Goal: Task Accomplishment & Management: Complete application form

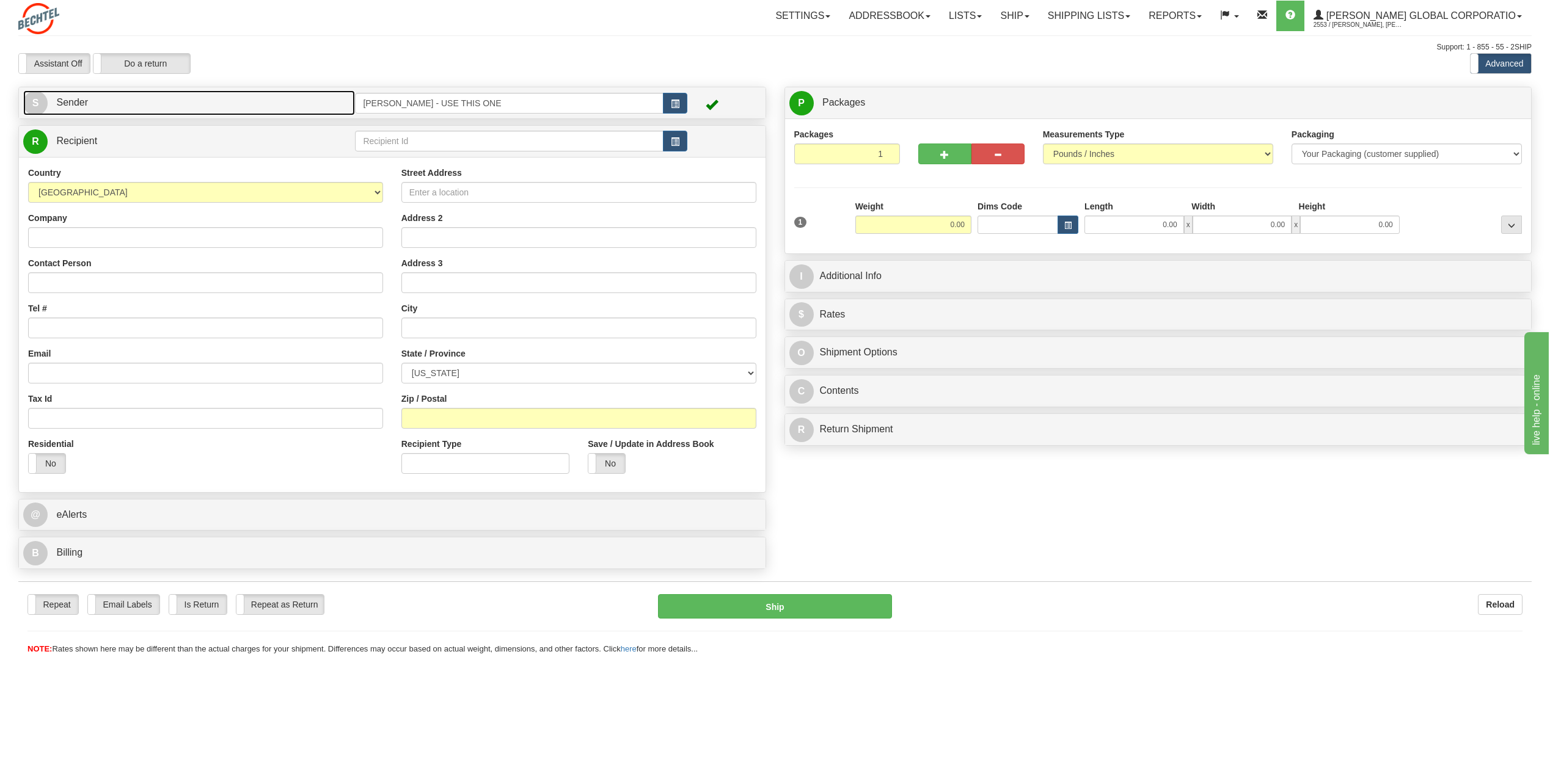
click at [36, 105] on span "S" at bounding box center [36, 103] width 25 height 25
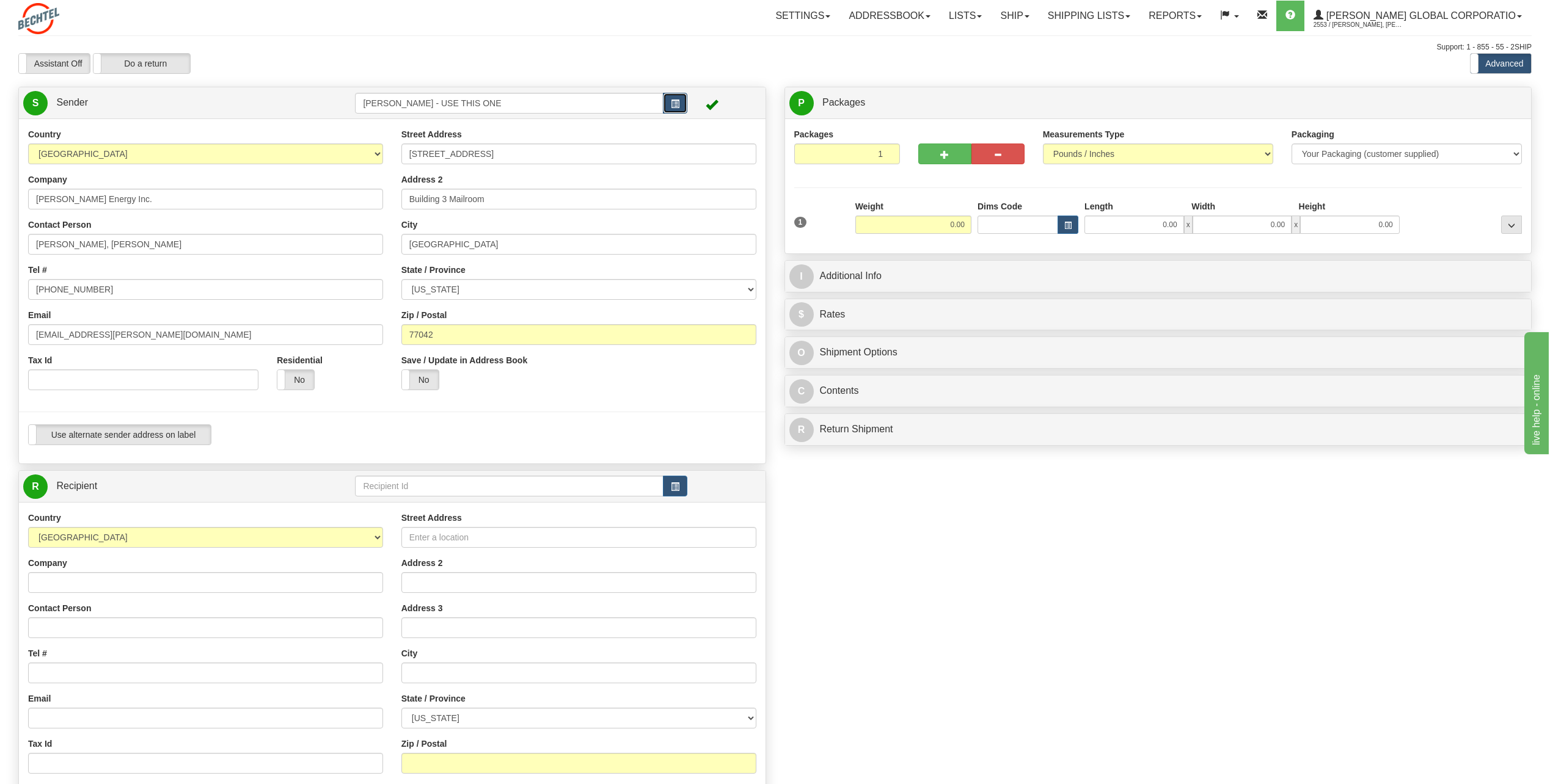
click at [671, 102] on span "button" at bounding box center [675, 104] width 9 height 8
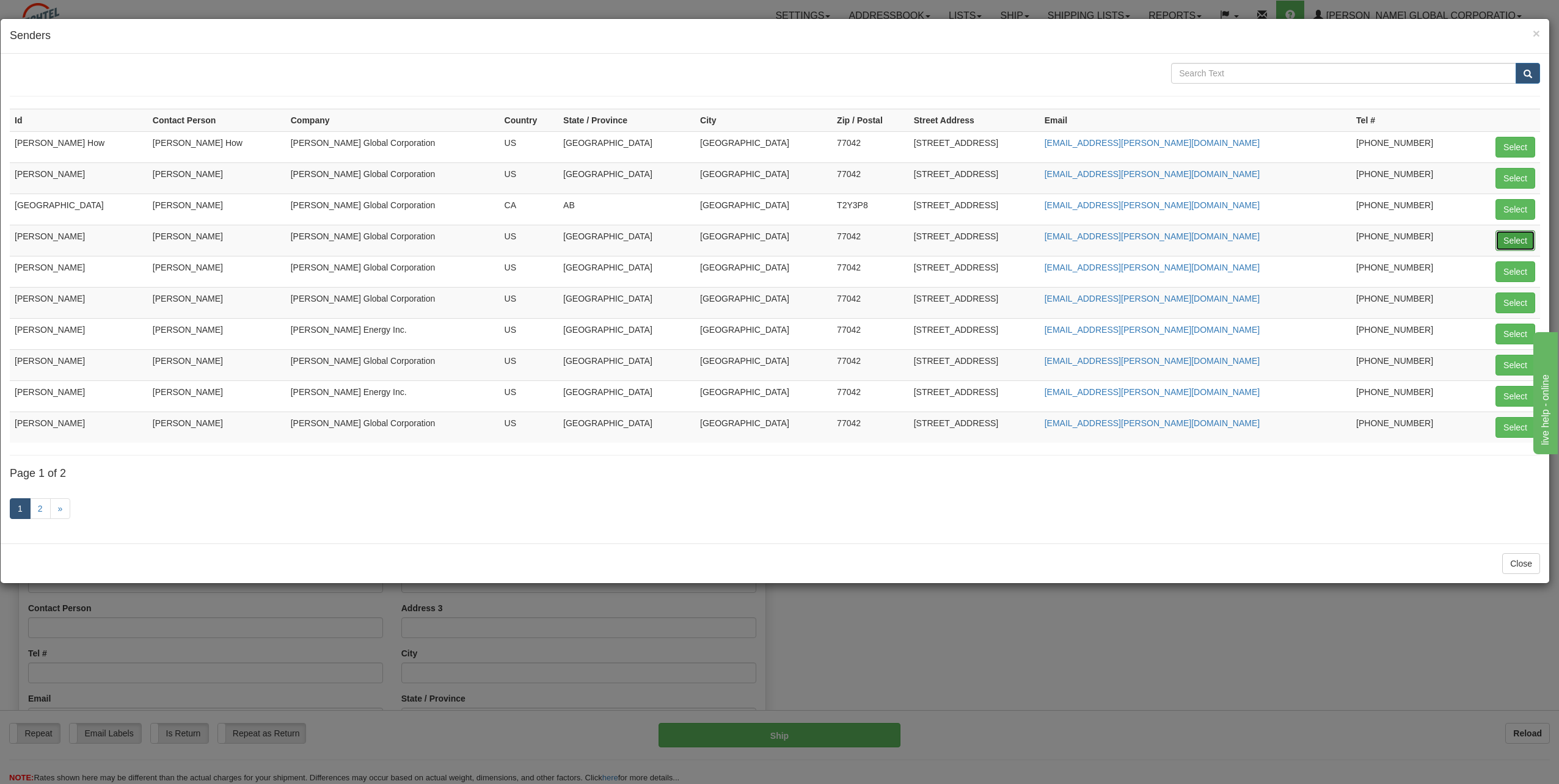
click at [1515, 239] on button "Select" at bounding box center [1515, 241] width 40 height 21
type input "[PERSON_NAME]"
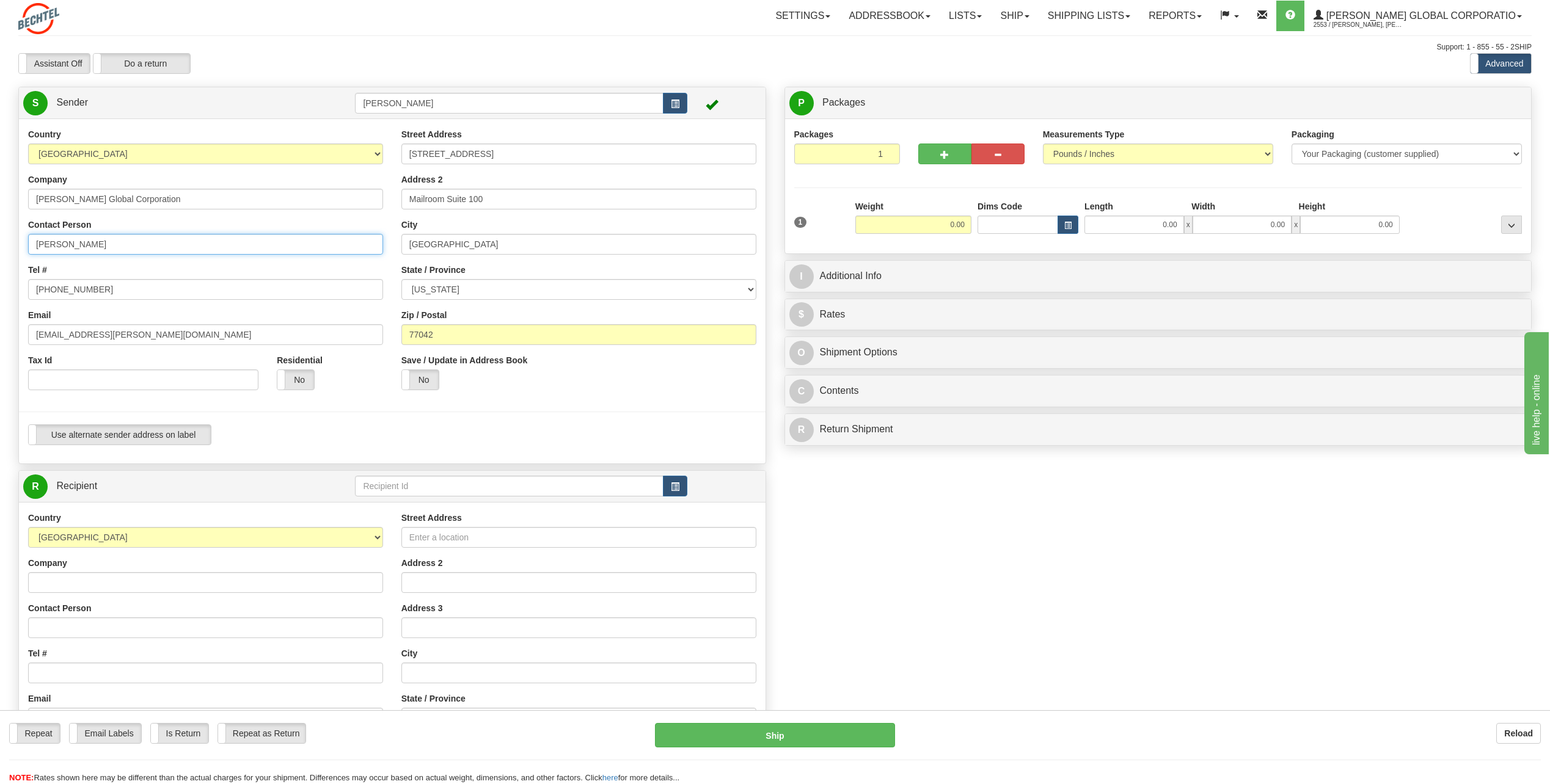
click at [137, 246] on input "[PERSON_NAME]" at bounding box center [206, 244] width 355 height 21
type input "C"
type input "[PERSON_NAME]"
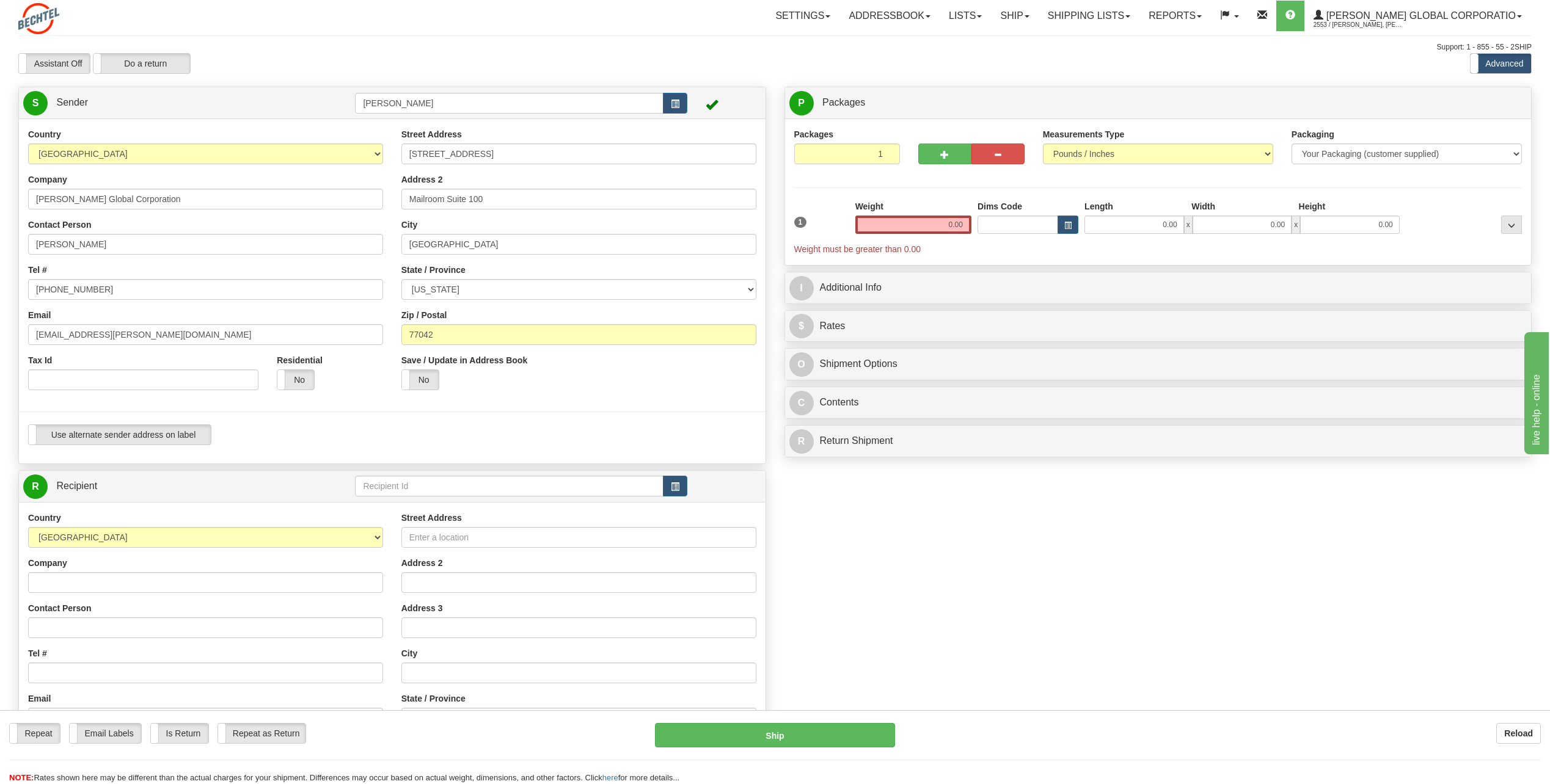
click at [301, 265] on div "Tel # [PHONE_NUMBER]" at bounding box center [206, 282] width 355 height 36
drag, startPoint x: 73, startPoint y: 335, endPoint x: 17, endPoint y: 341, distance: 56.3
click at [19, 340] on div "Country [GEOGRAPHIC_DATA] [GEOGRAPHIC_DATA] [GEOGRAPHIC_DATA] [GEOGRAPHIC_DATA]…" at bounding box center [205, 263] width 373 height 271
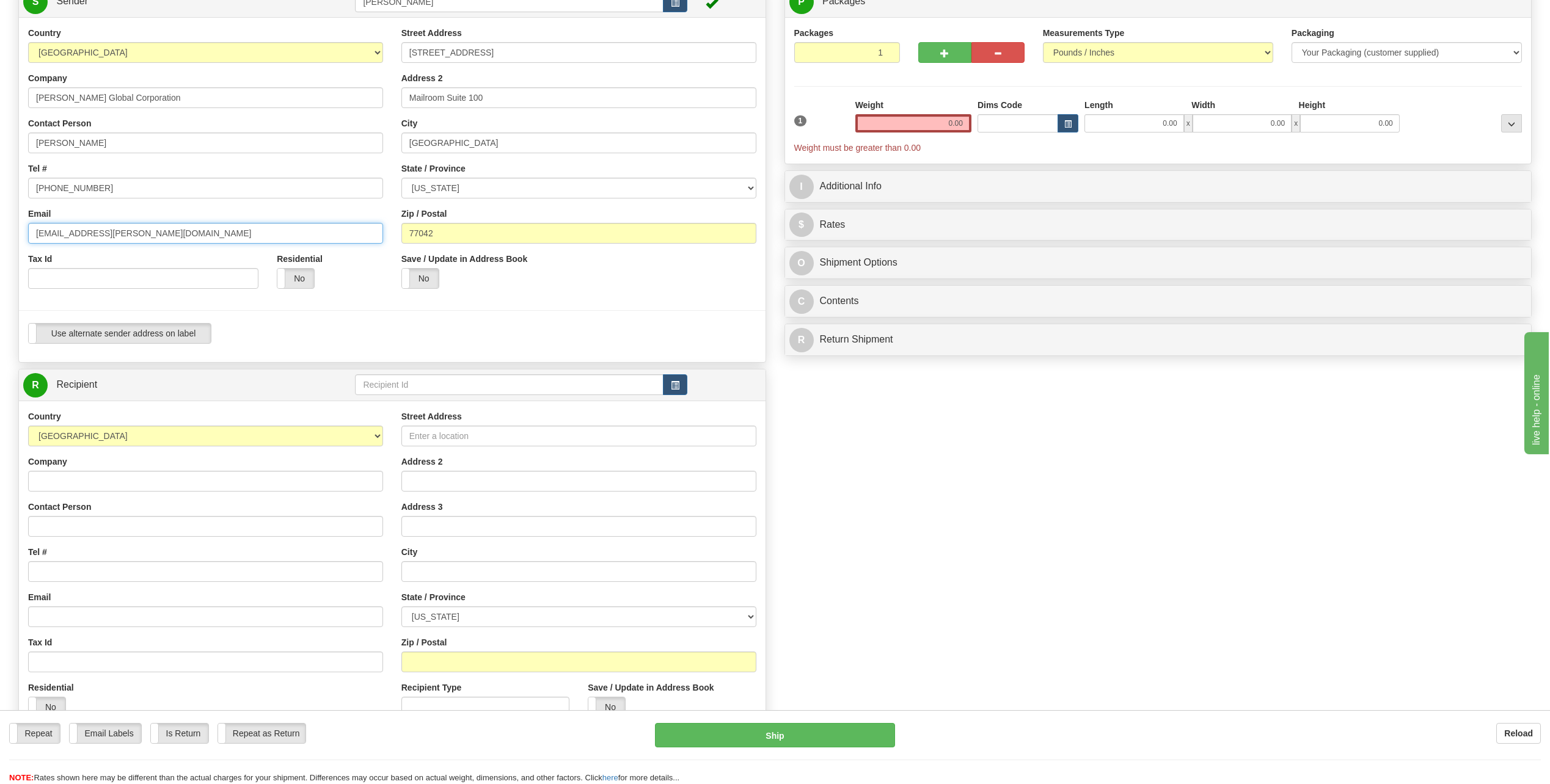
scroll to position [122, 0]
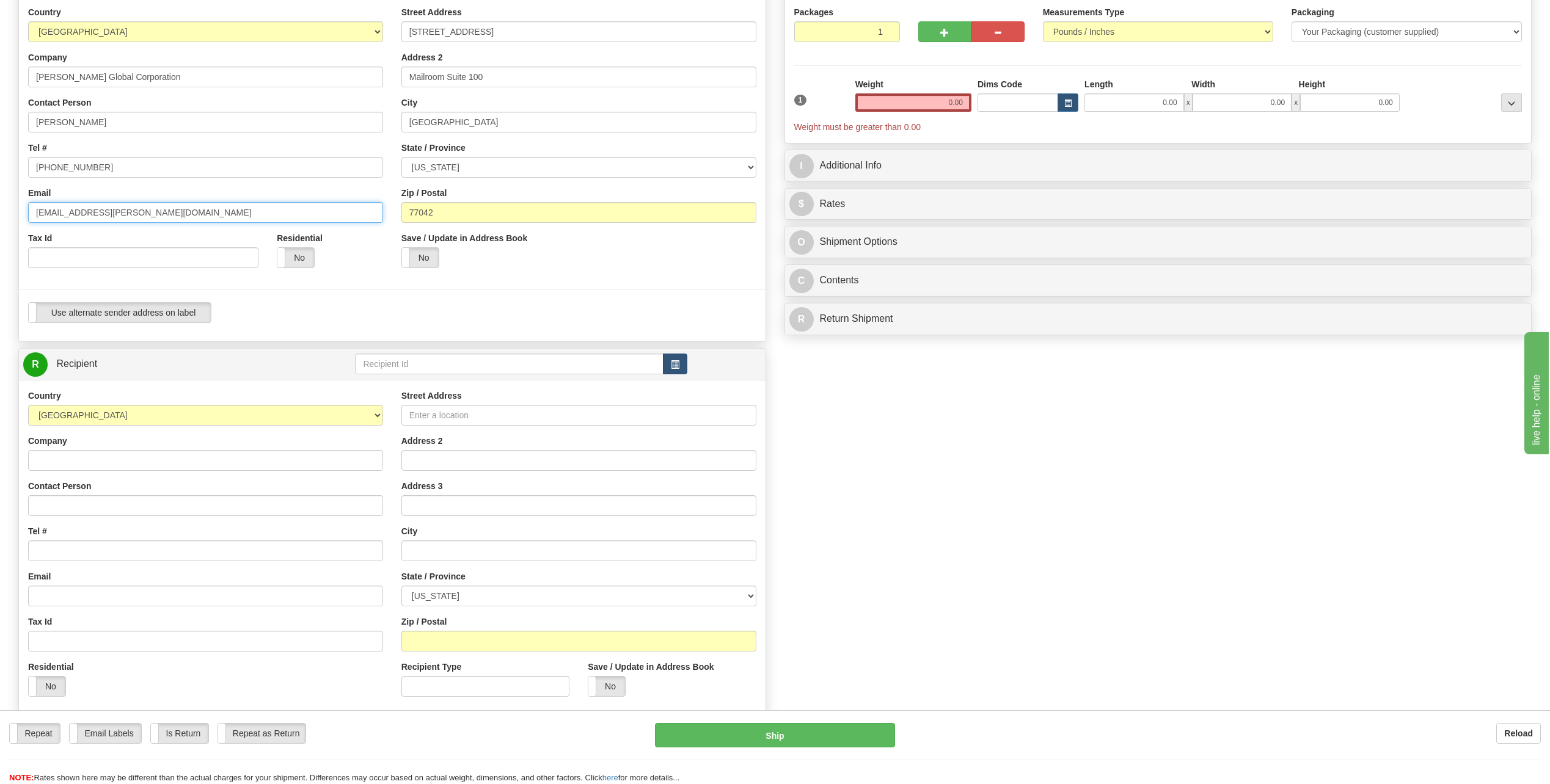
type input "[EMAIL_ADDRESS][PERSON_NAME][DOMAIN_NAME]"
click at [679, 362] on button "button" at bounding box center [675, 364] width 25 height 21
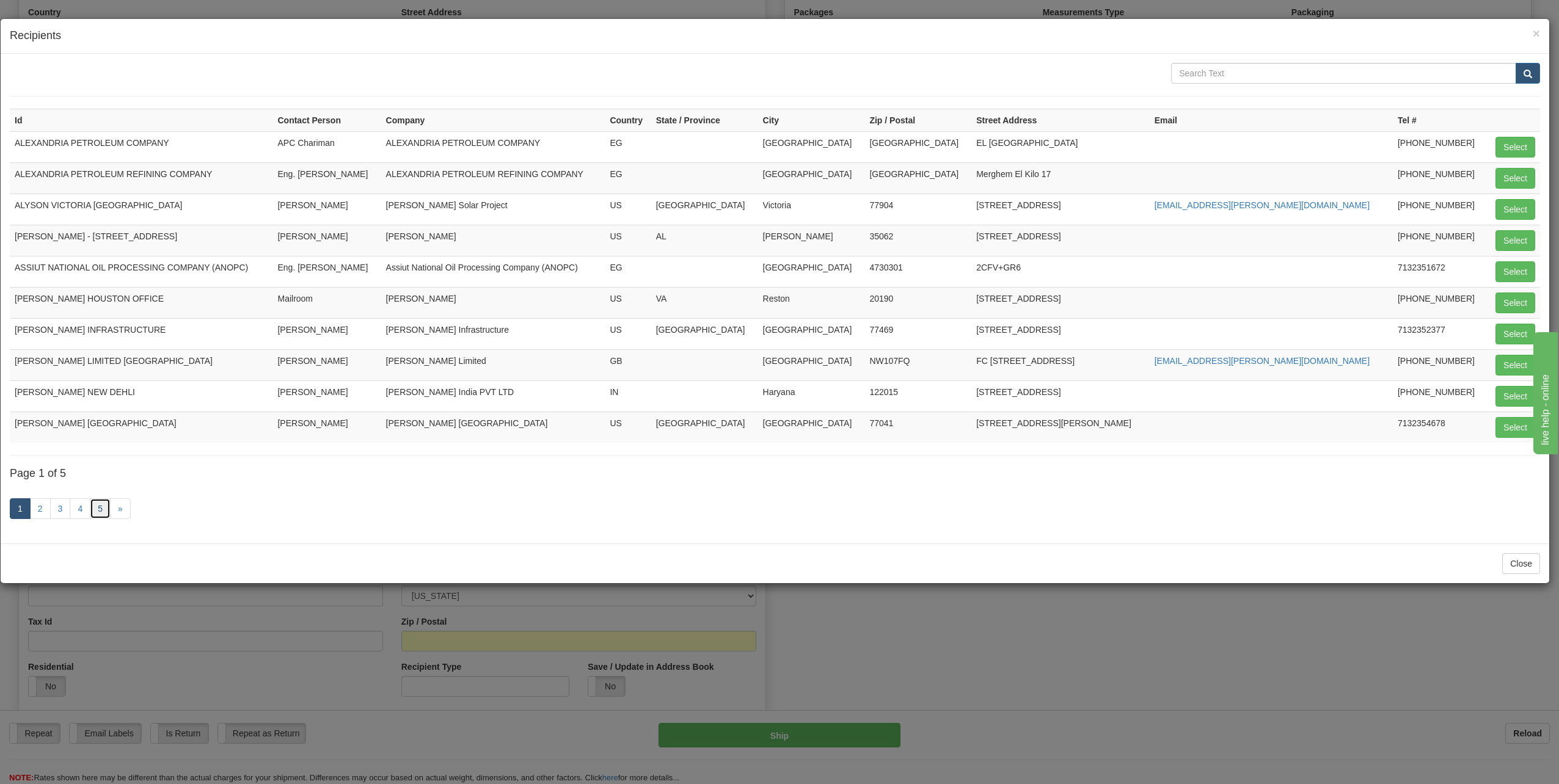
click at [102, 509] on link "5" at bounding box center [100, 508] width 21 height 21
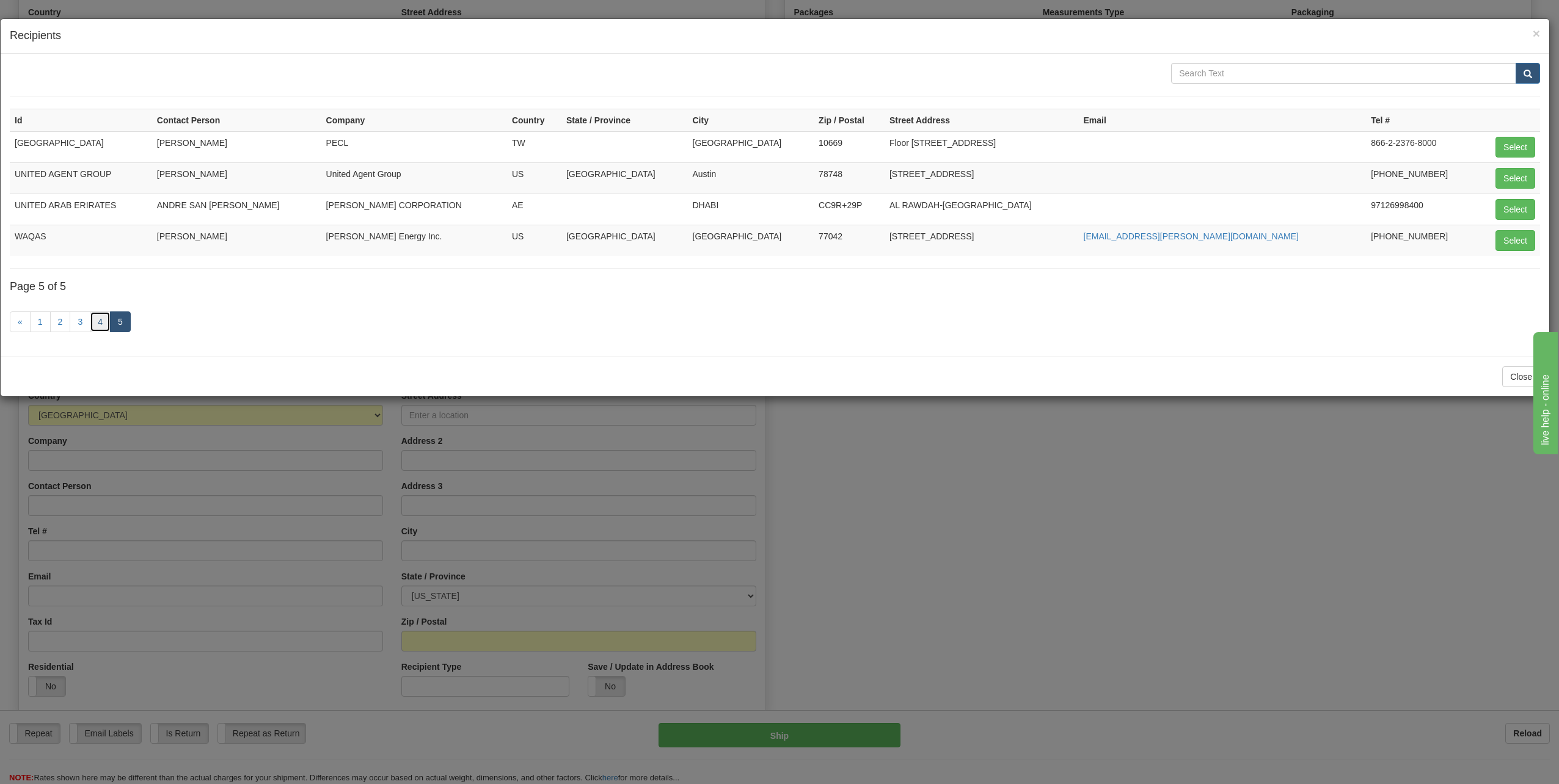
click at [100, 325] on link "4" at bounding box center [100, 321] width 21 height 21
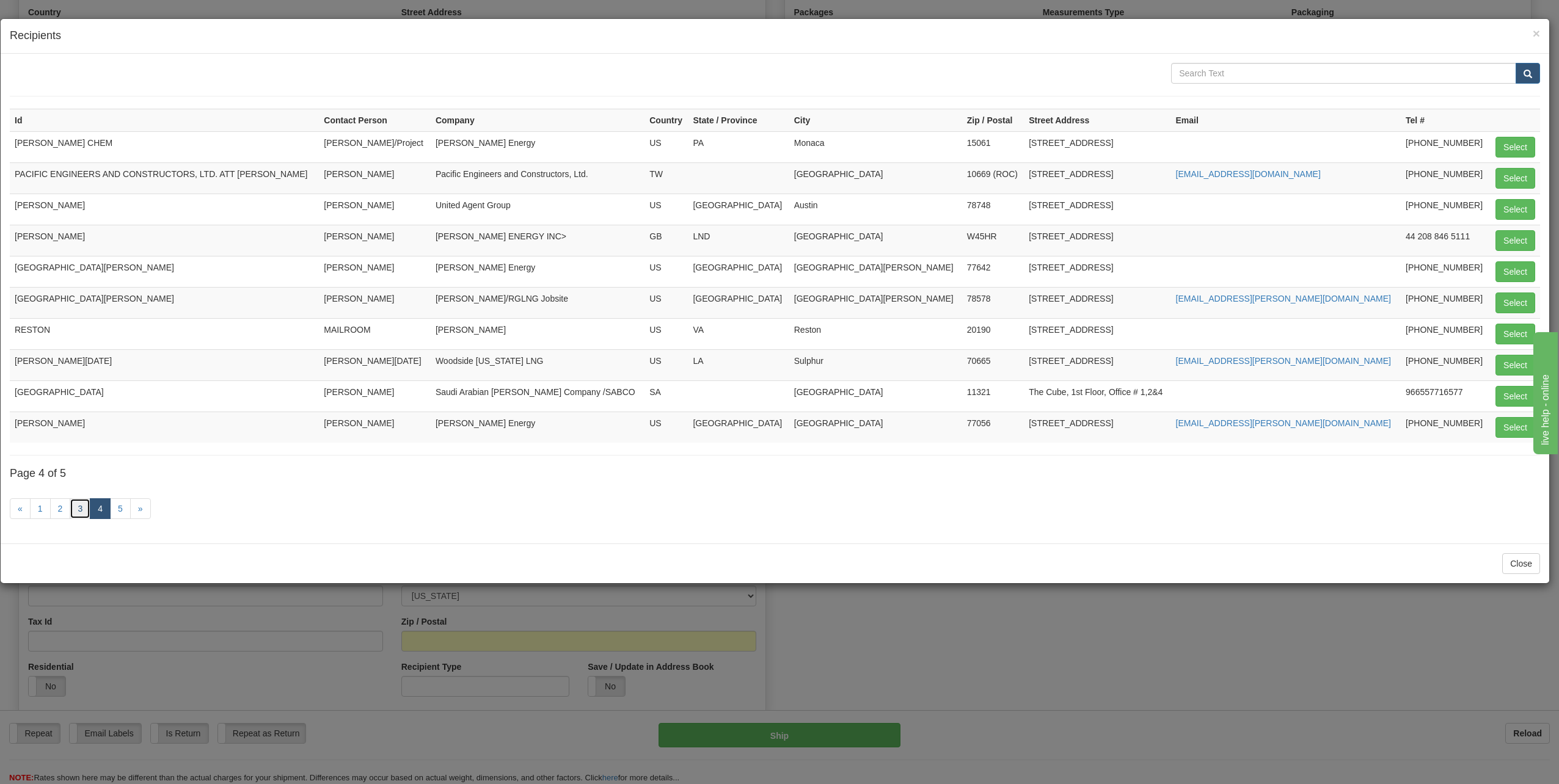
click at [80, 507] on link "3" at bounding box center [80, 508] width 21 height 21
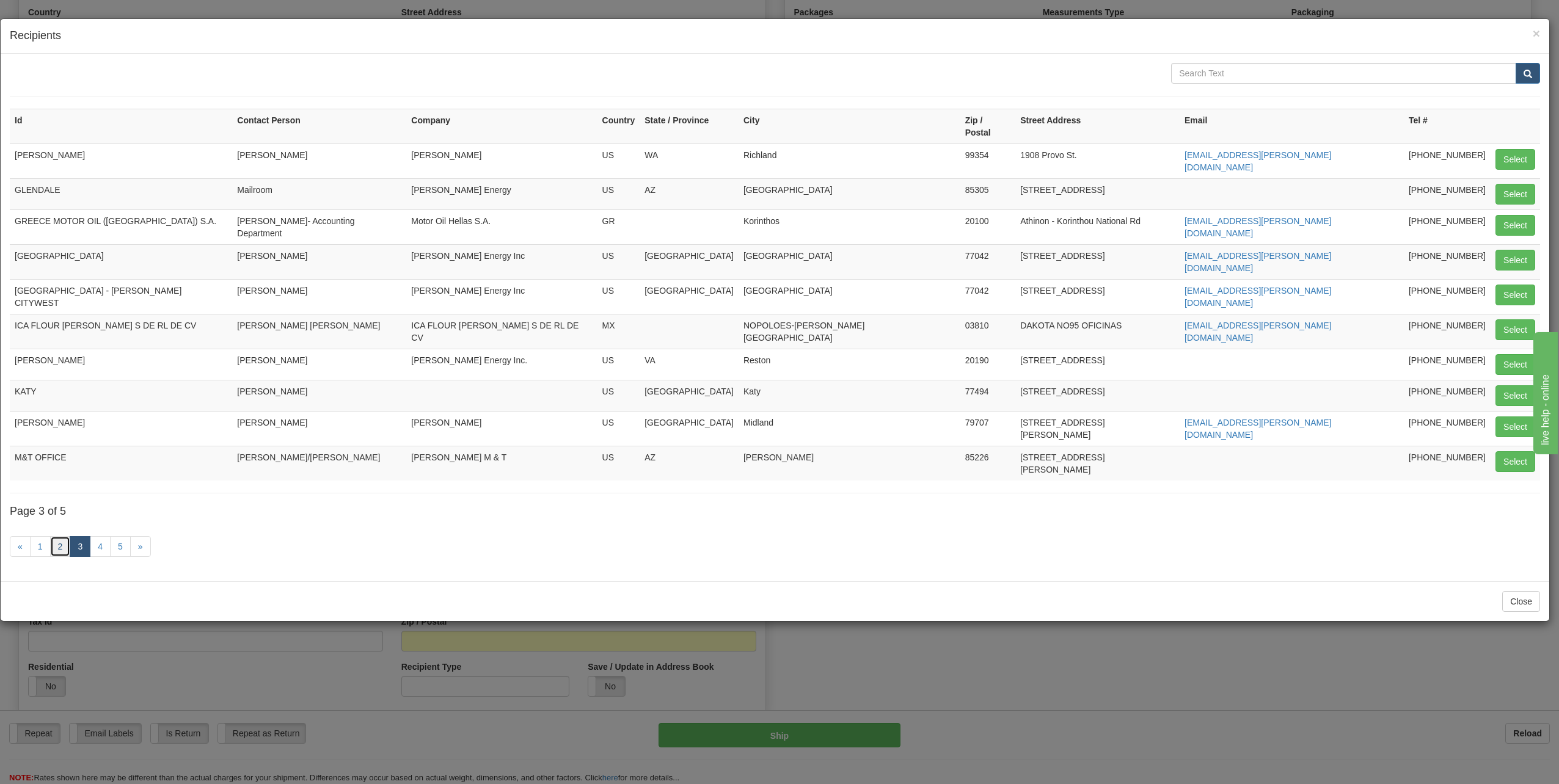
click at [56, 536] on link "2" at bounding box center [60, 546] width 21 height 21
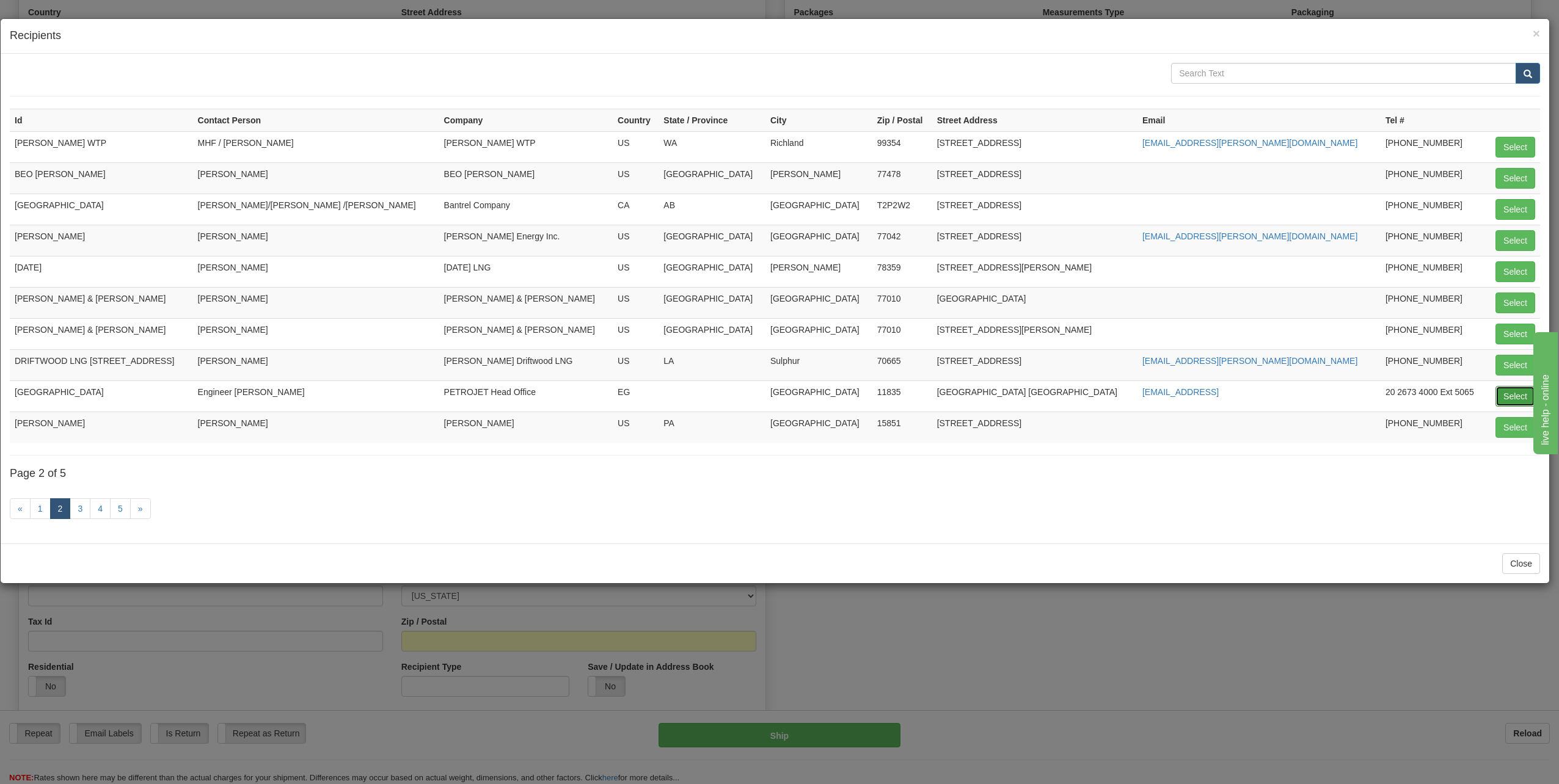
click at [1516, 393] on button "Select" at bounding box center [1515, 396] width 40 height 21
type input "[GEOGRAPHIC_DATA]"
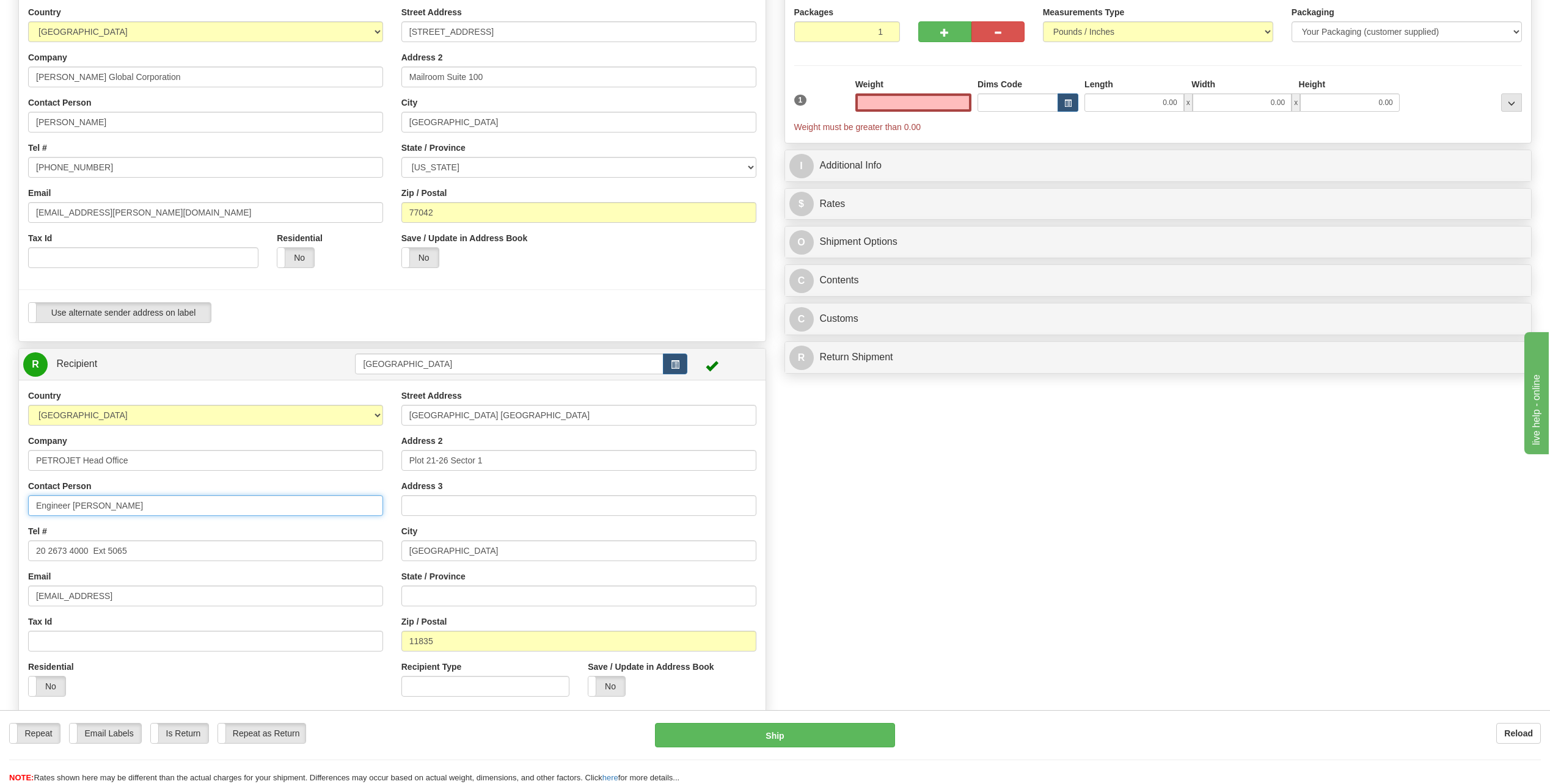
type input "0.00"
type input "E"
click at [518, 414] on input "[GEOGRAPHIC_DATA] [GEOGRAPHIC_DATA]" at bounding box center [579, 415] width 355 height 21
type input "C"
type input "[GEOGRAPHIC_DATA] [STREET_ADDRESS]"
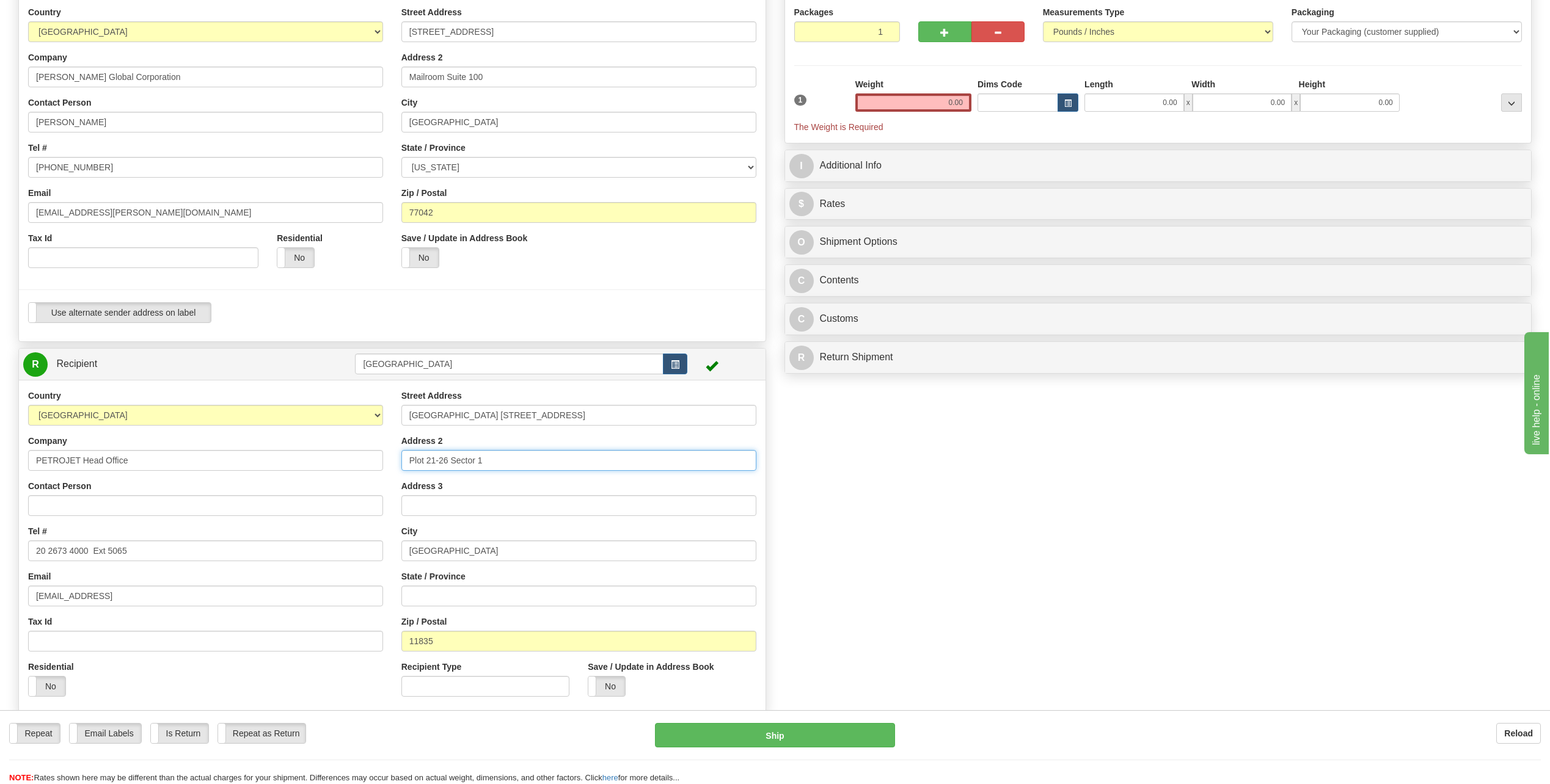
click at [501, 465] on input "Plot 21-26 Sector 1" at bounding box center [579, 460] width 355 height 21
type input "P"
type input "5th Settlement"
click at [459, 641] on input "11835" at bounding box center [579, 641] width 355 height 21
click at [150, 551] on input "20 2673 4000 Ext 5065" at bounding box center [206, 551] width 355 height 21
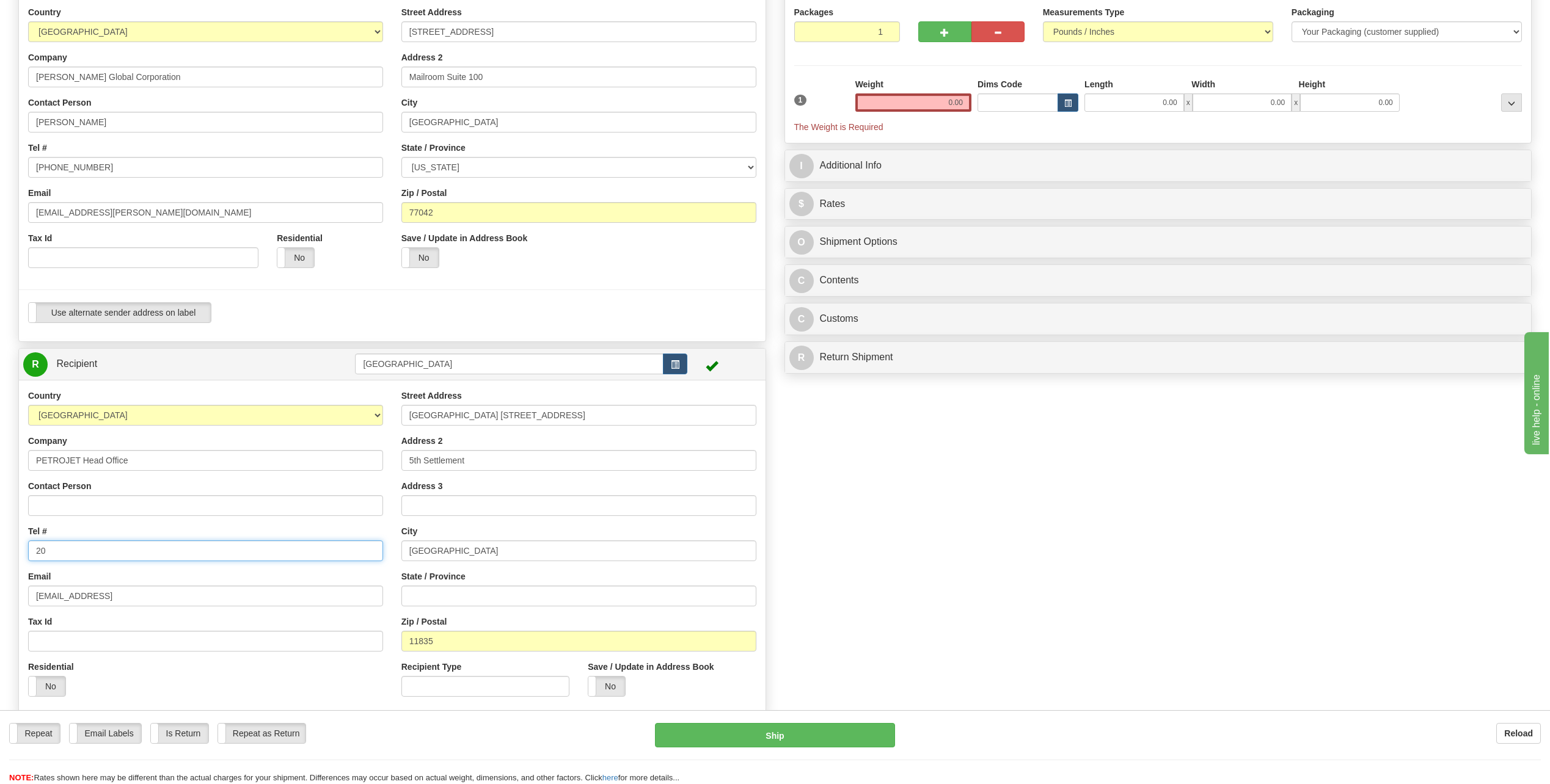
type input "2"
click at [153, 464] on input "PETROJET Head Office" at bounding box center [206, 460] width 355 height 21
type input "P"
type input "[PERSON_NAME]"
drag, startPoint x: 294, startPoint y: 500, endPoint x: 284, endPoint y: 488, distance: 15.6
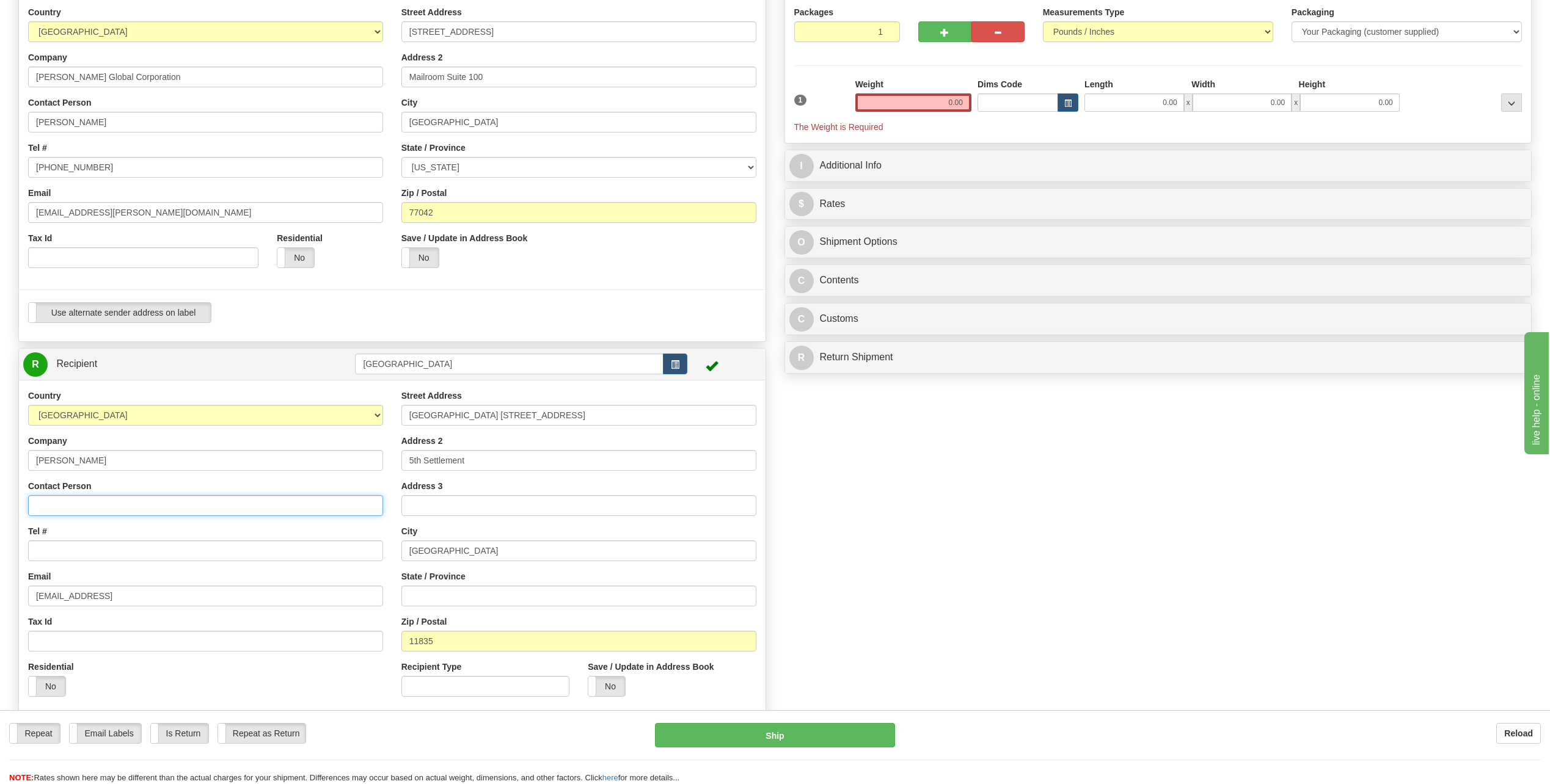
click at [294, 500] on input "Contact Person" at bounding box center [206, 505] width 355 height 21
click at [78, 502] on input "Contact Person" at bounding box center [206, 505] width 355 height 21
type input "[PERSON_NAME]"
click at [87, 555] on input "Tel #" at bounding box center [206, 551] width 355 height 21
type input "[PHONE_NUMBER]"
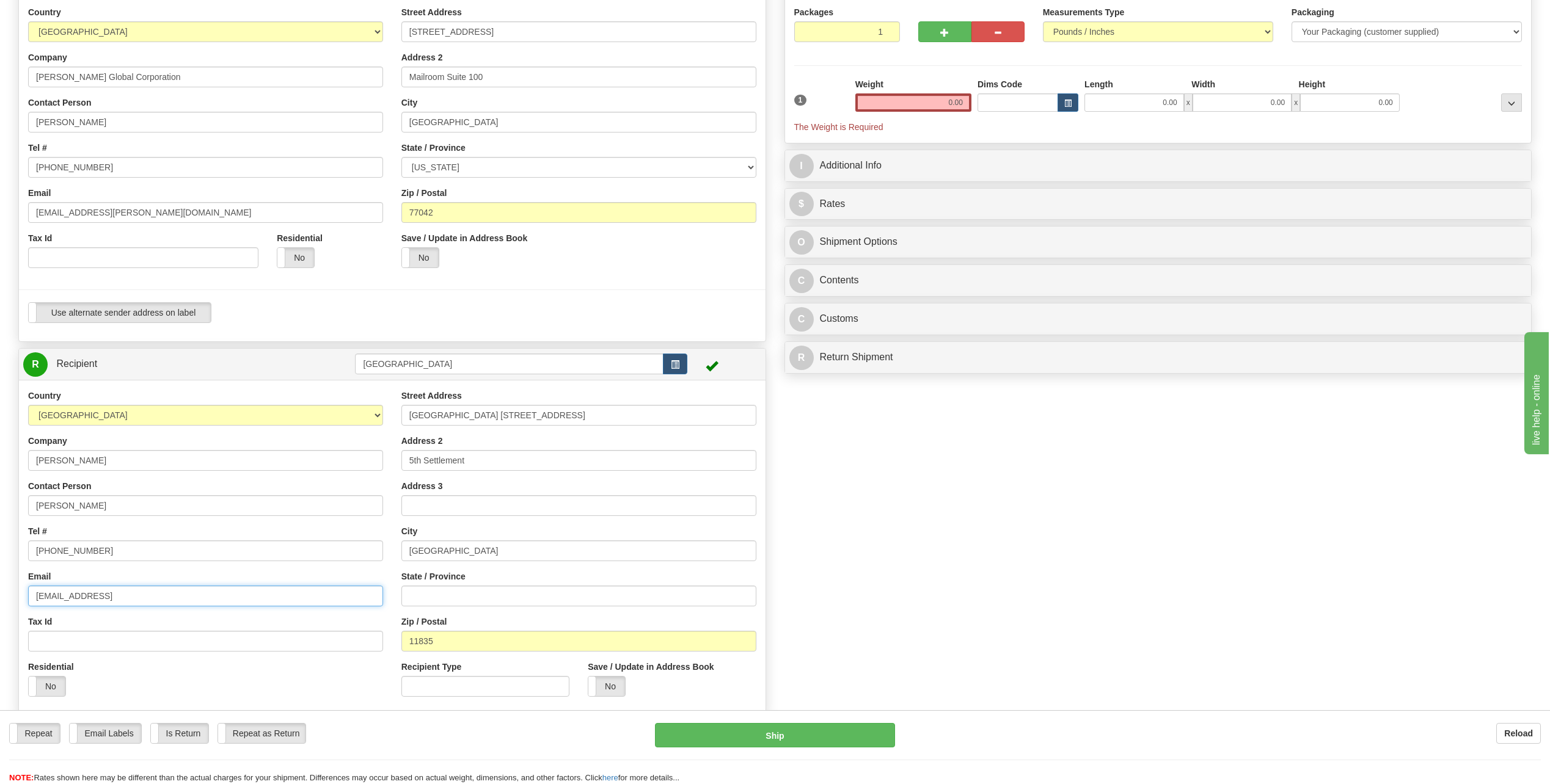
drag, startPoint x: 177, startPoint y: 599, endPoint x: 0, endPoint y: 597, distance: 177.0
click at [0, 592] on html "Training Course Close Toggle navigation Settings Shipping Preferences New Sende…" at bounding box center [775, 270] width 1550 height 784
type input "[EMAIL_ADDRESS][PERSON_NAME][DOMAIN_NAME]"
select select "US"
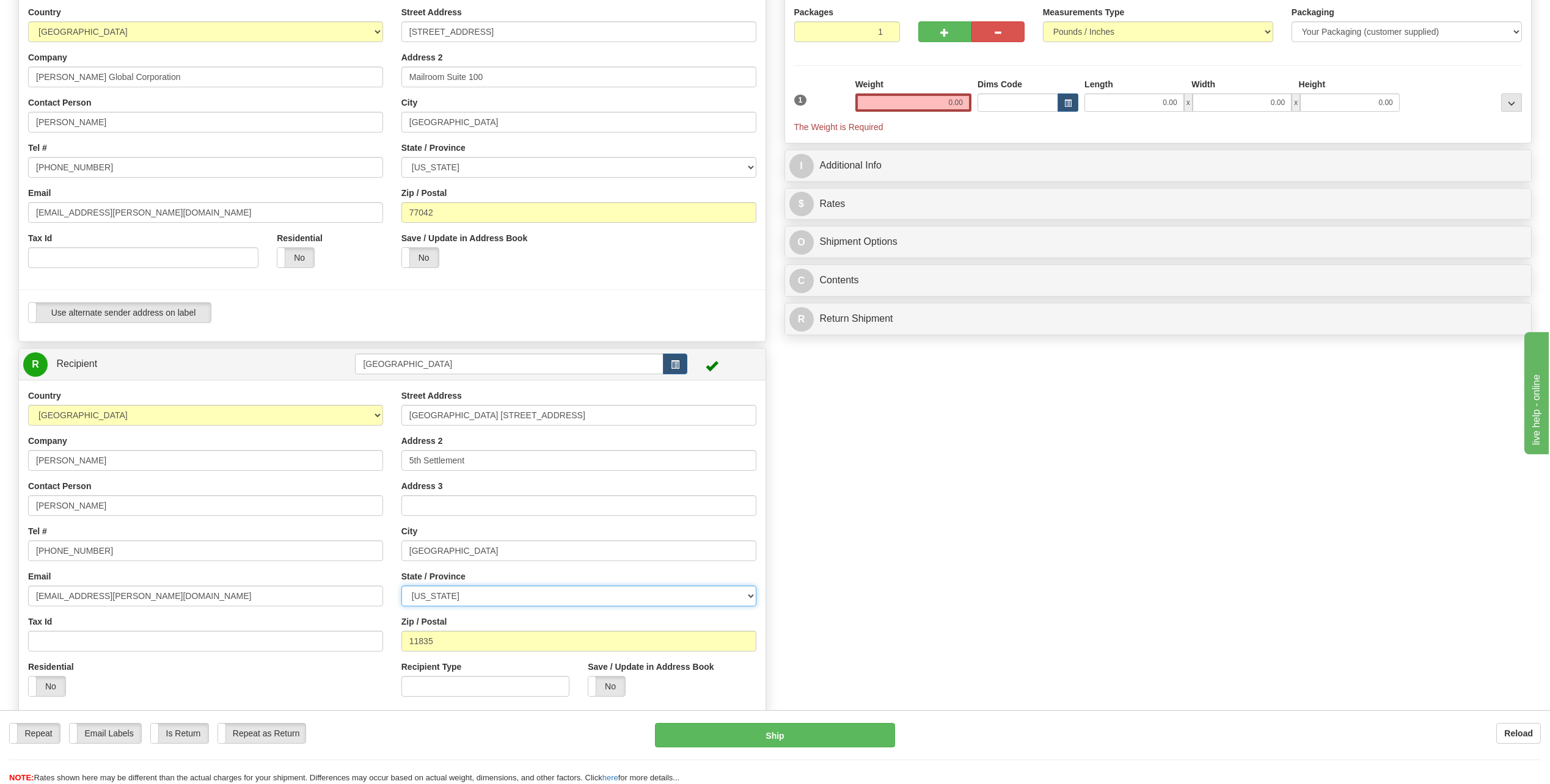
select select "[GEOGRAPHIC_DATA]"
click at [93, 463] on input "[PERSON_NAME]" at bounding box center [206, 460] width 355 height 21
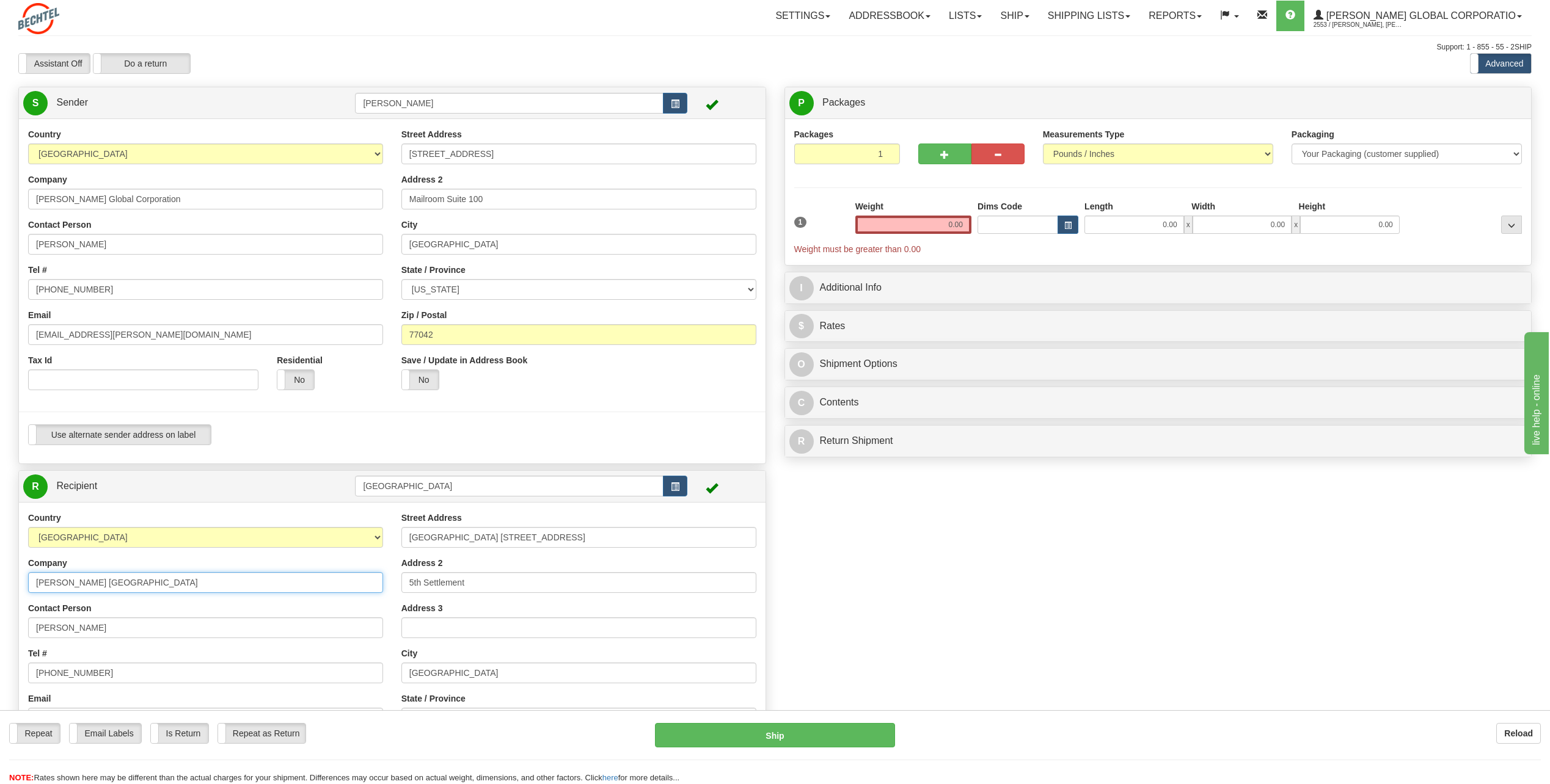
type input "[PERSON_NAME] [GEOGRAPHIC_DATA]"
drag, startPoint x: 943, startPoint y: 223, endPoint x: 1035, endPoint y: 225, distance: 92.0
click at [1035, 225] on div "1 Weight 0.00 Dims Code 0.00" at bounding box center [1158, 228] width 734 height 55
type input "2.00"
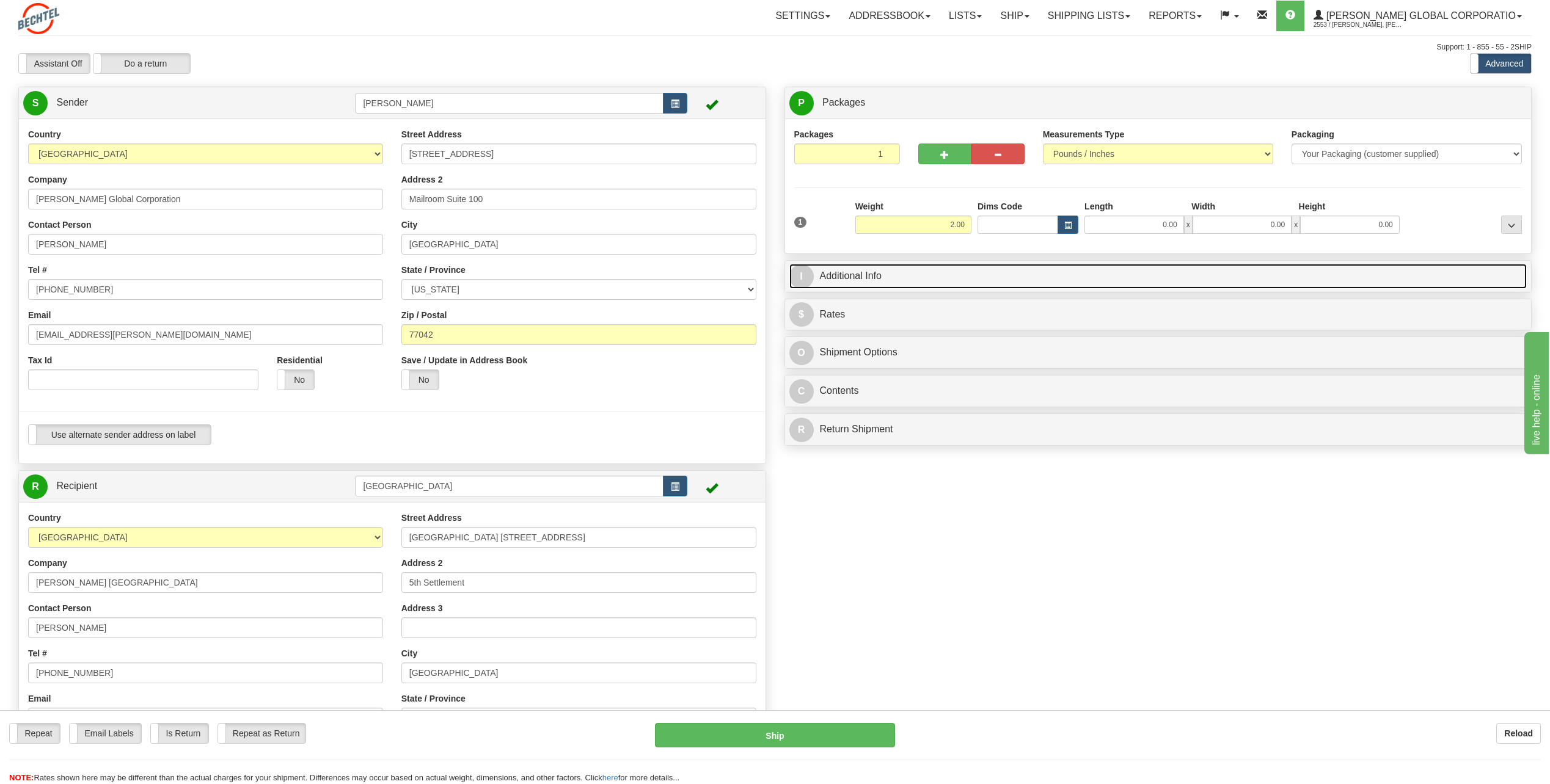
click at [803, 273] on span "I" at bounding box center [802, 277] width 25 height 25
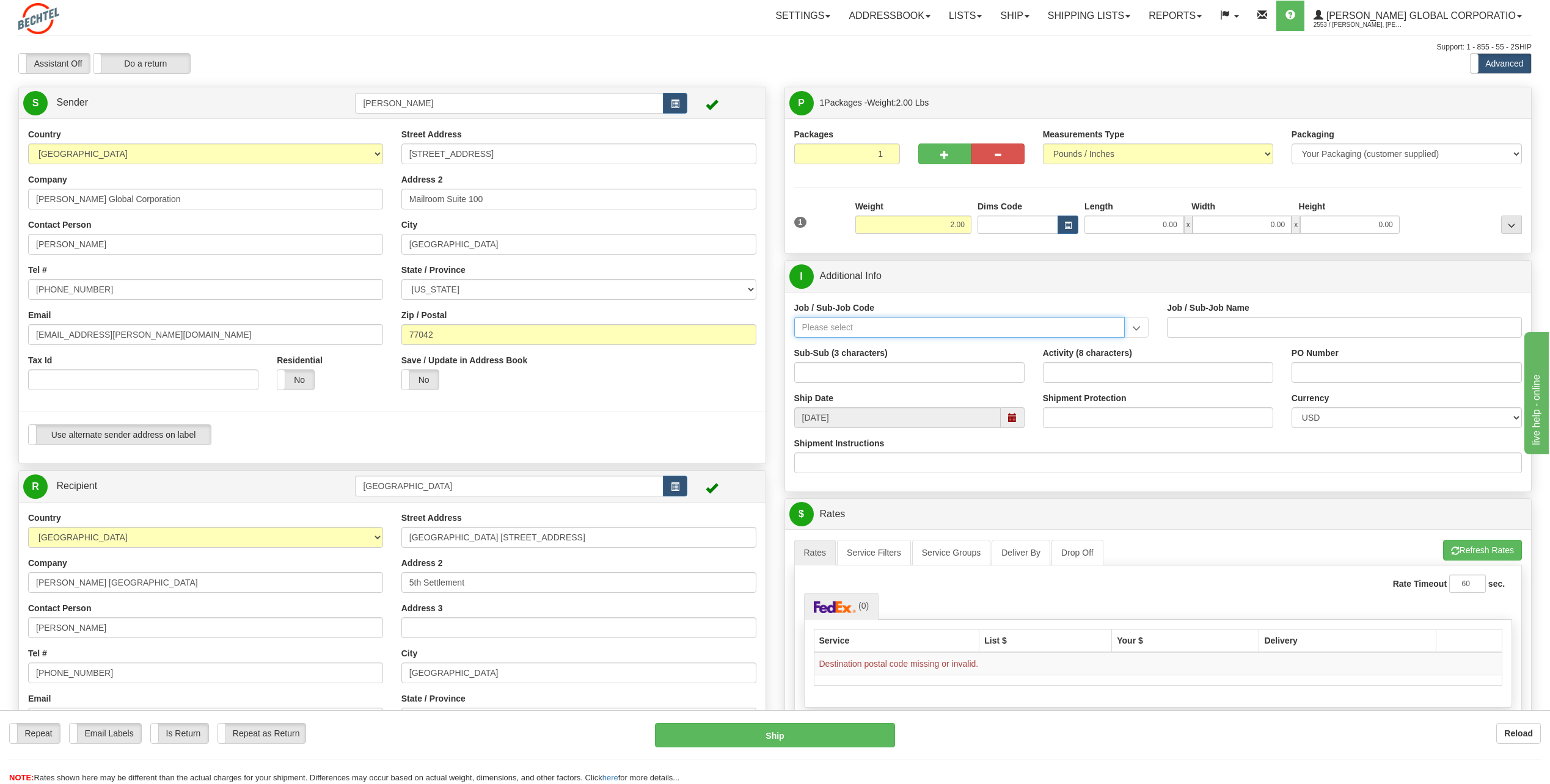
click at [830, 322] on input "Job / Sub-Job Code" at bounding box center [959, 327] width 331 height 21
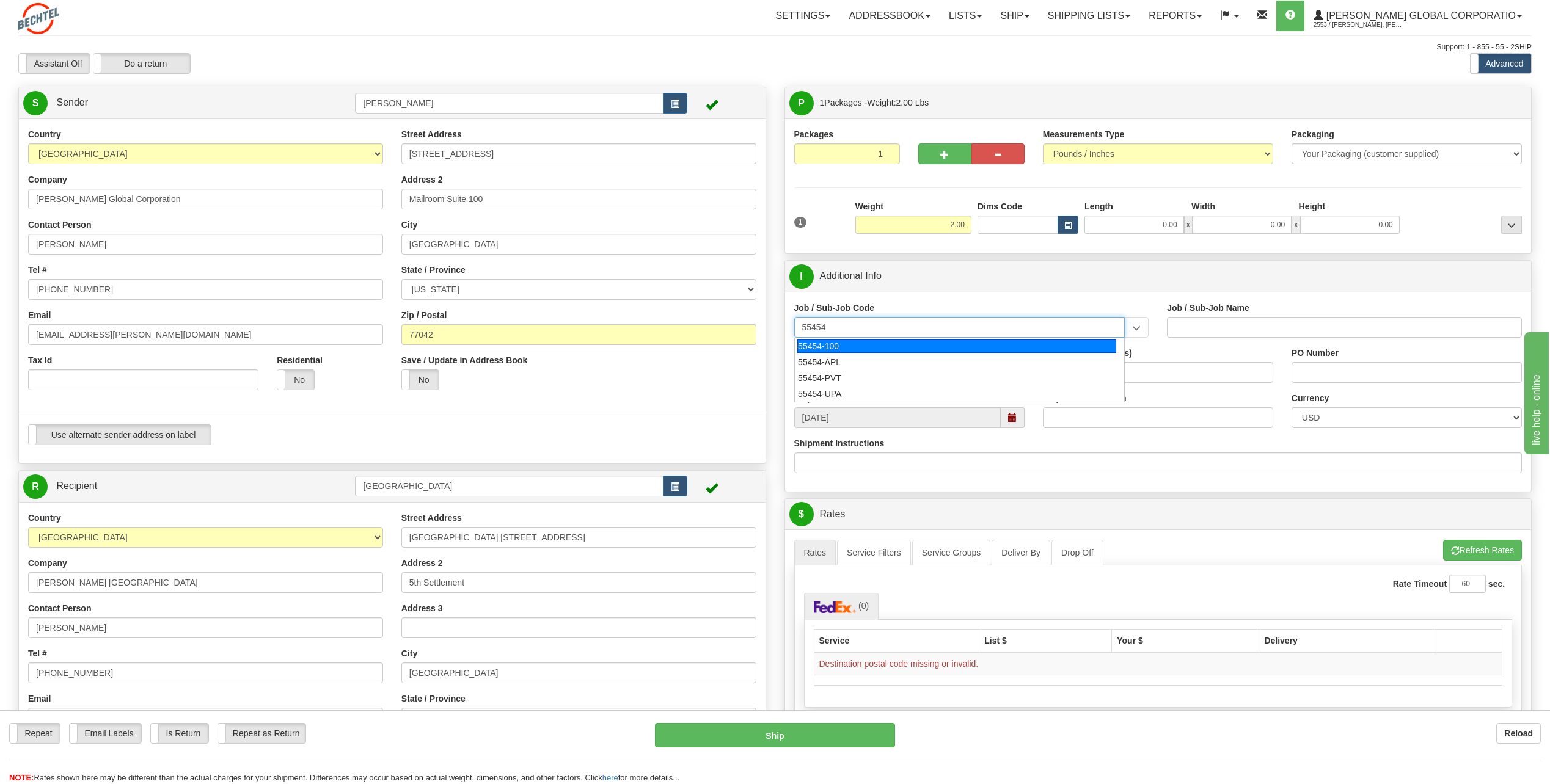
click at [834, 343] on div "55454-100" at bounding box center [956, 346] width 319 height 13
type input "55454-100"
type input "CAIRO OFFICE - NEAR EAST OFFICE"
type input "55454-100"
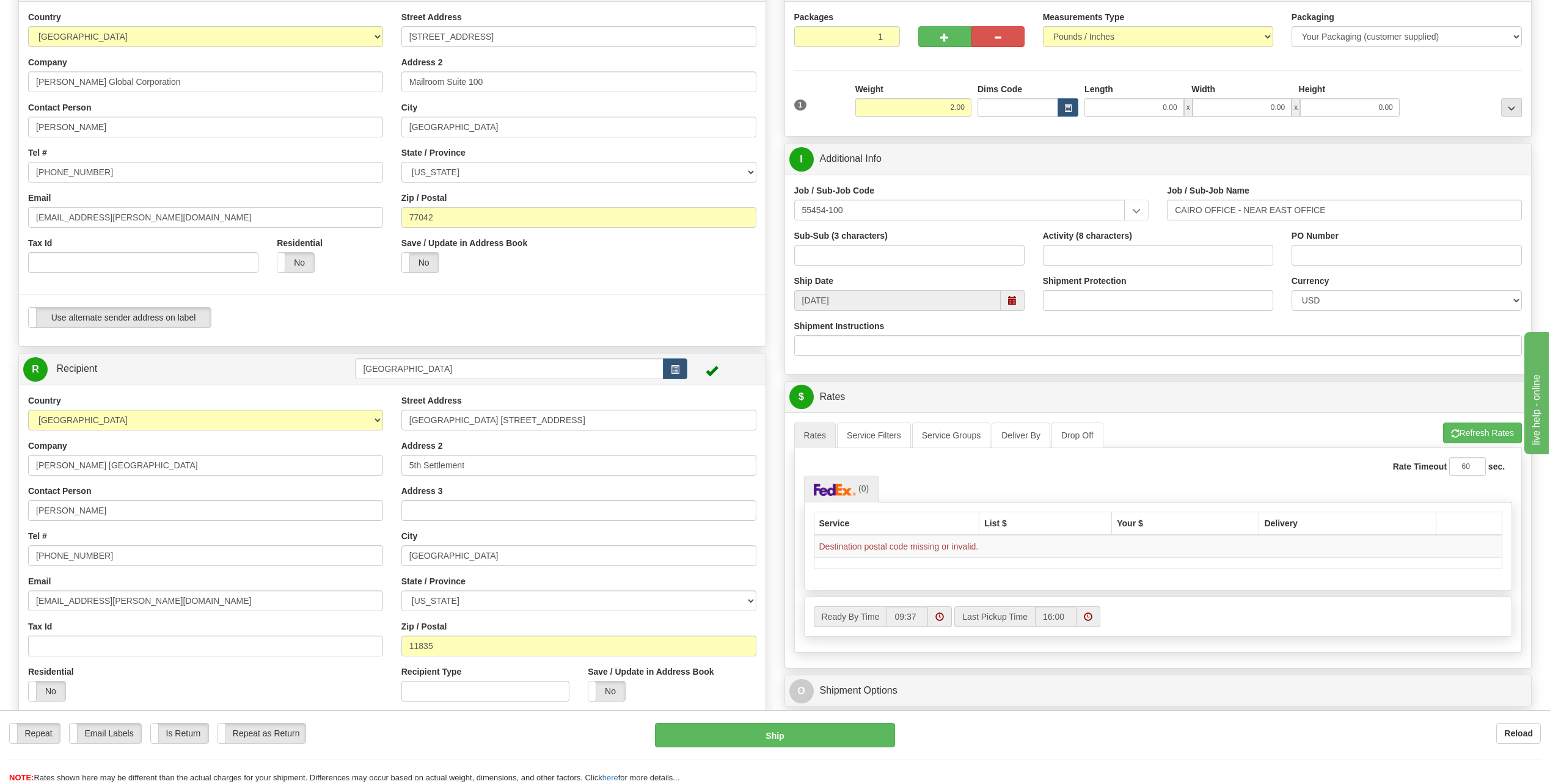
scroll to position [122, 0]
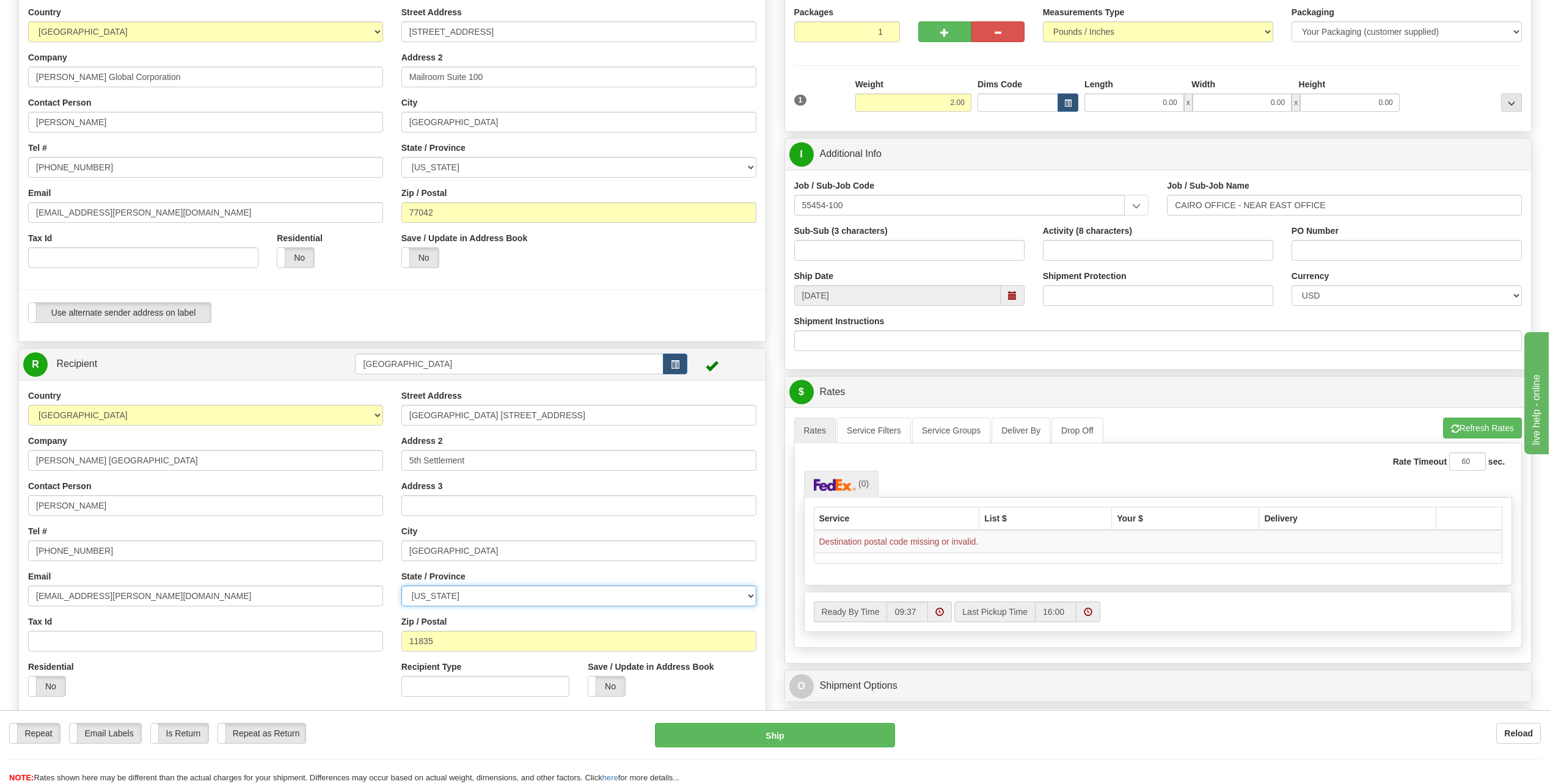
click at [748, 595] on select "[US_STATE] [US_STATE] [US_STATE] [US_STATE] Armed Forces America Armed Forces E…" at bounding box center [579, 596] width 355 height 21
select select "OR"
click at [402, 585] on select "[US_STATE] [US_STATE] [US_STATE] [US_STATE] Armed Forces America Armed Forces E…" at bounding box center [579, 596] width 355 height 21
click at [544, 596] on select "[US_STATE] [US_STATE] [US_STATE] [US_STATE] Armed Forces America Armed Forces E…" at bounding box center [579, 596] width 355 height 21
click at [374, 409] on select "[GEOGRAPHIC_DATA] [GEOGRAPHIC_DATA] [GEOGRAPHIC_DATA] [GEOGRAPHIC_DATA] [US_STA…" at bounding box center [206, 415] width 355 height 21
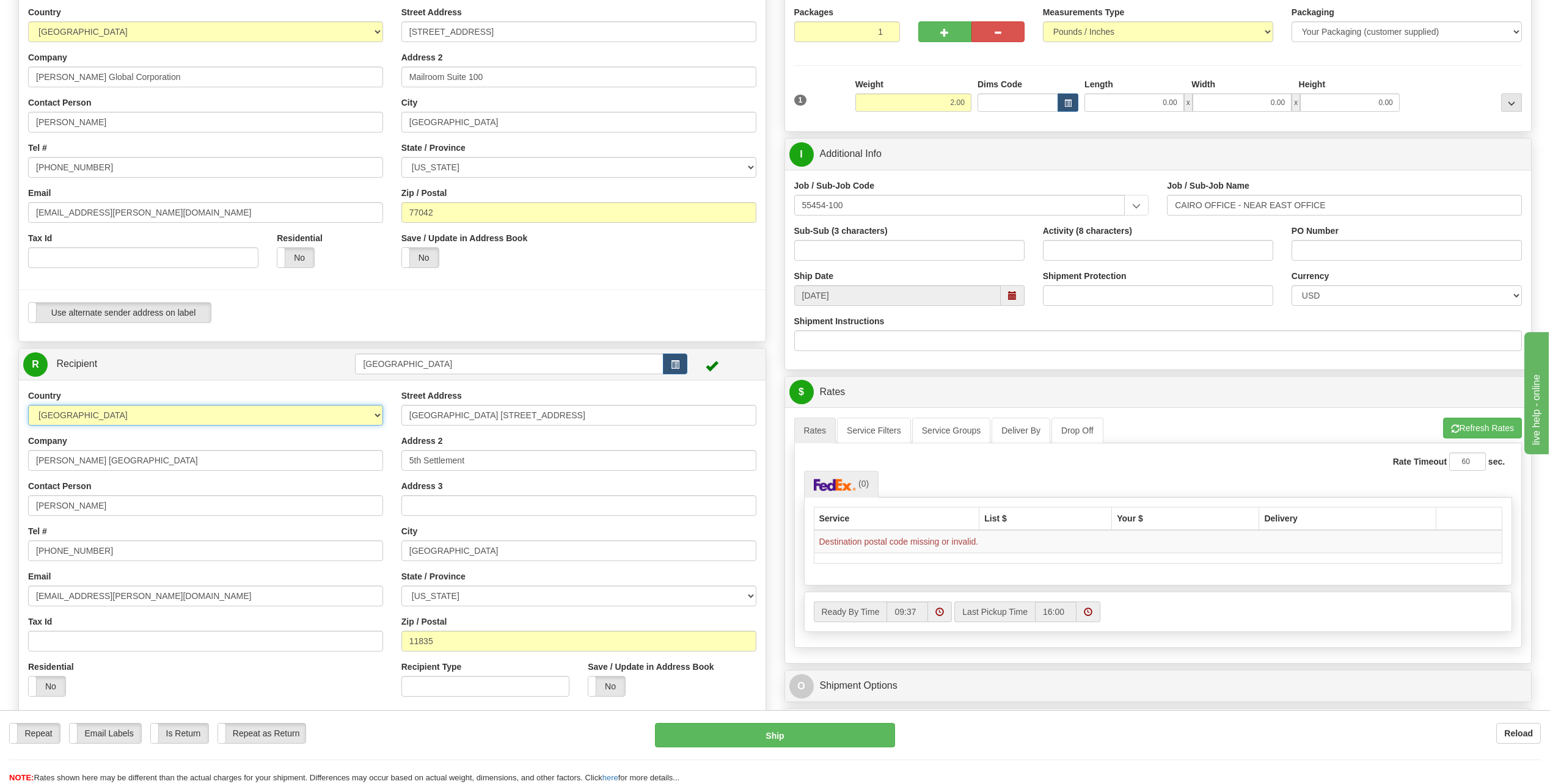
select select "EG"
click at [28, 405] on select "[GEOGRAPHIC_DATA] [GEOGRAPHIC_DATA] [GEOGRAPHIC_DATA] [GEOGRAPHIC_DATA] [US_STA…" at bounding box center [206, 415] width 355 height 21
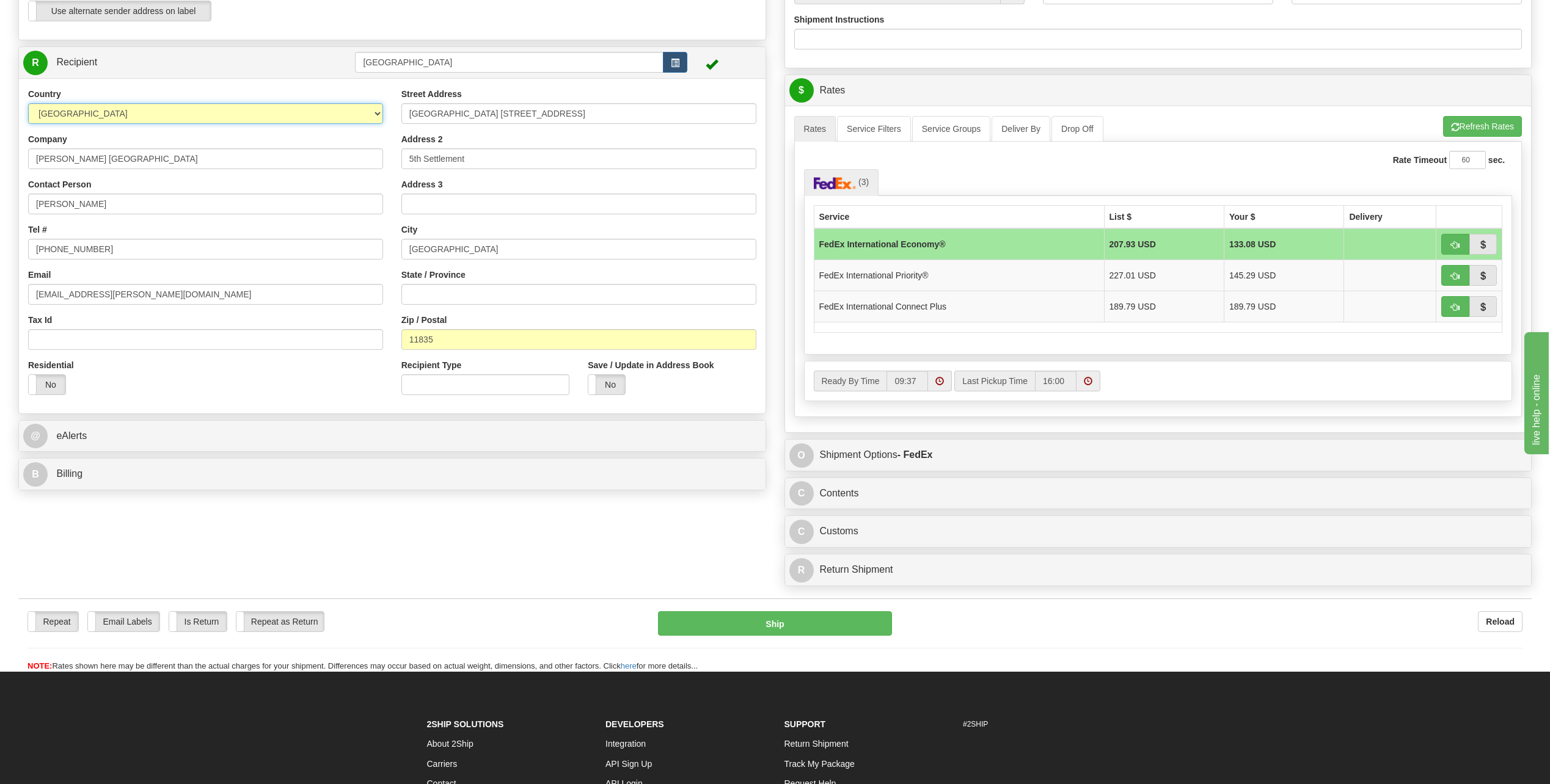
scroll to position [489, 0]
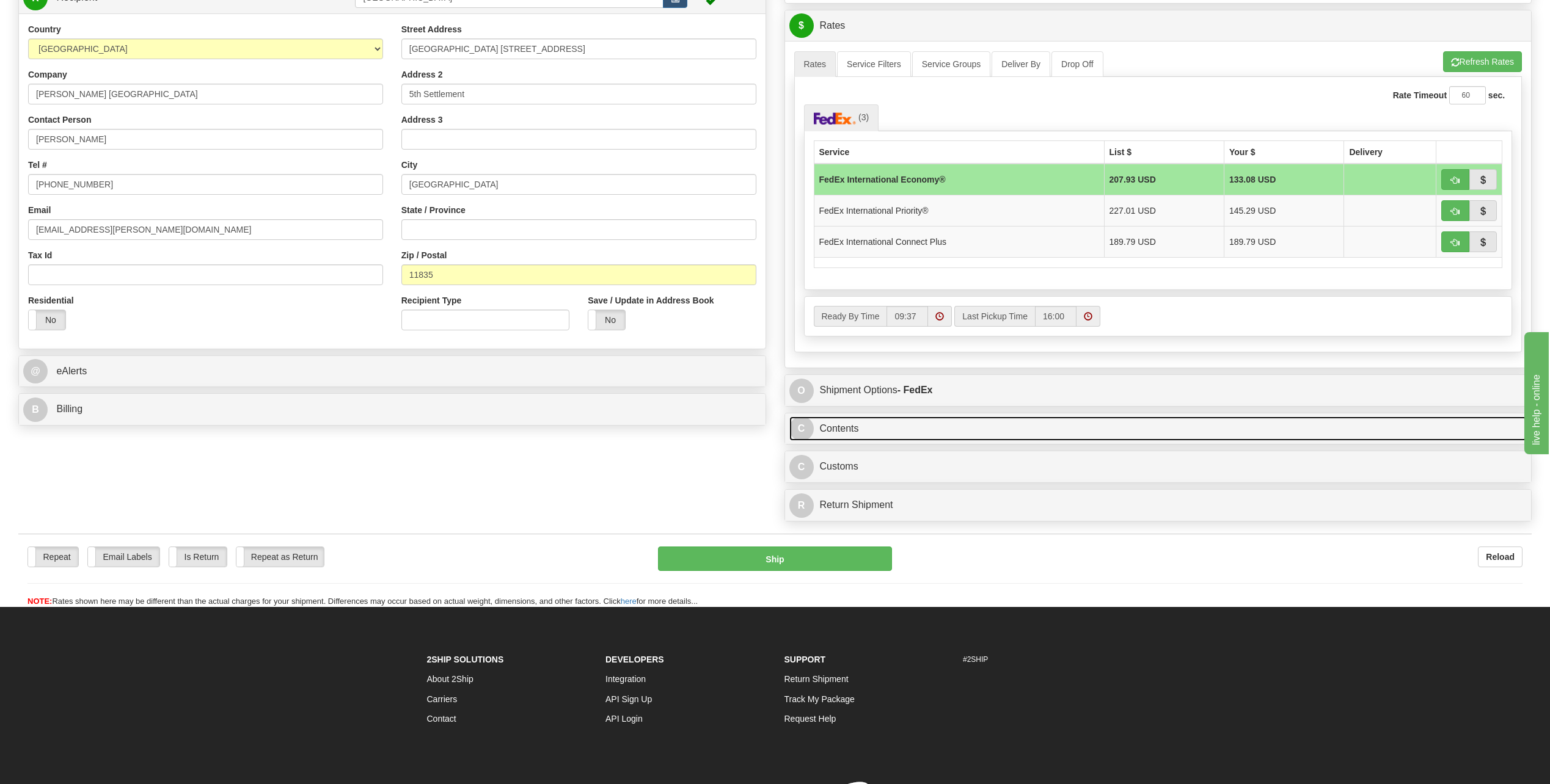
click at [799, 425] on span "C" at bounding box center [802, 429] width 25 height 25
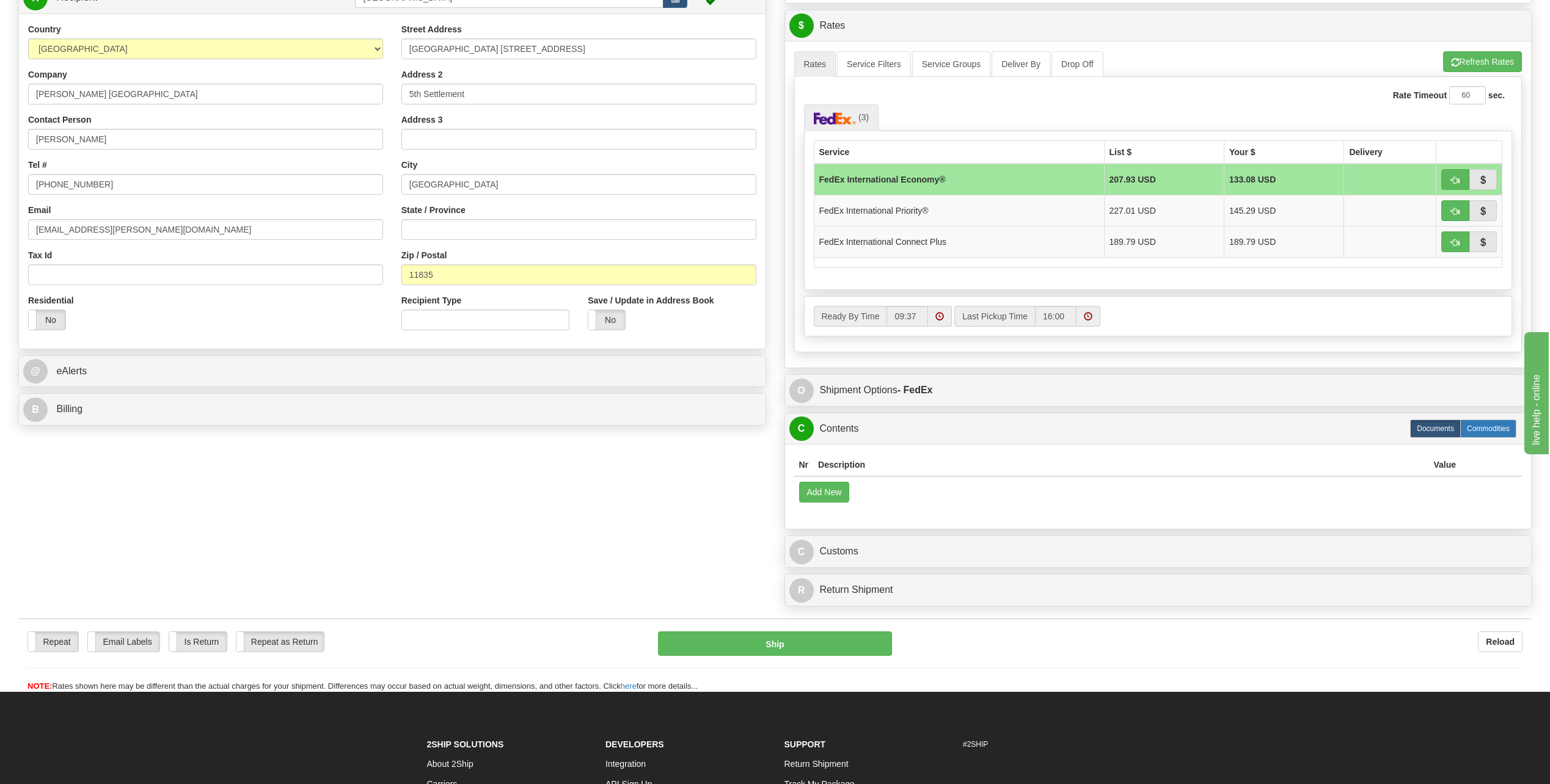
click at [1508, 429] on label "Commodities" at bounding box center [1487, 428] width 56 height 18
radio input "true"
click at [825, 494] on button "Add New" at bounding box center [824, 492] width 51 height 21
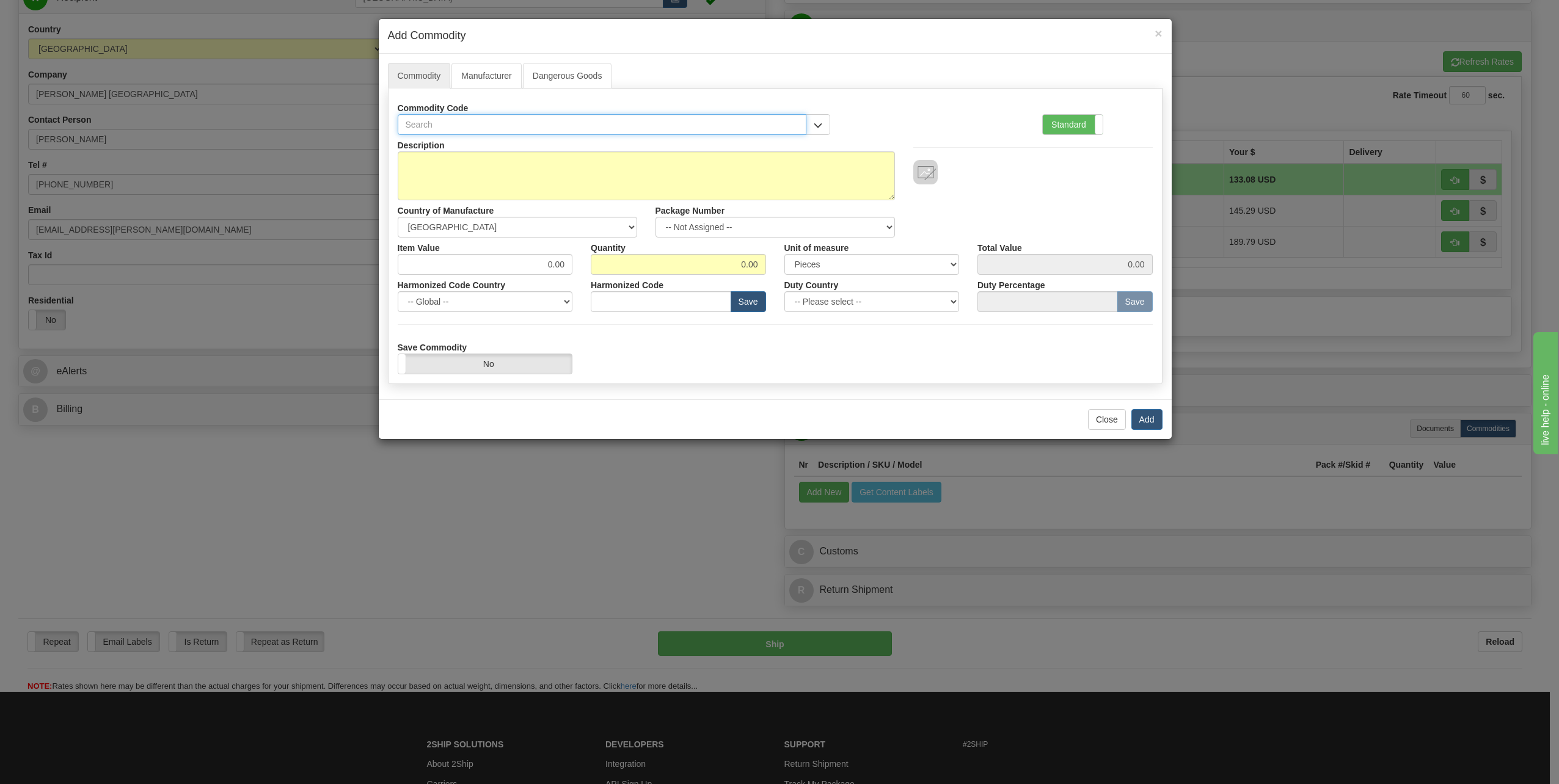
click at [466, 131] on input "text" at bounding box center [602, 124] width 410 height 21
type input "8518.30.00"
click at [450, 175] on textarea "Description" at bounding box center [647, 175] width 498 height 49
type textarea "Sound Link Bose"
click at [890, 223] on select "-- Not Assigned -- Item 1" at bounding box center [775, 227] width 239 height 21
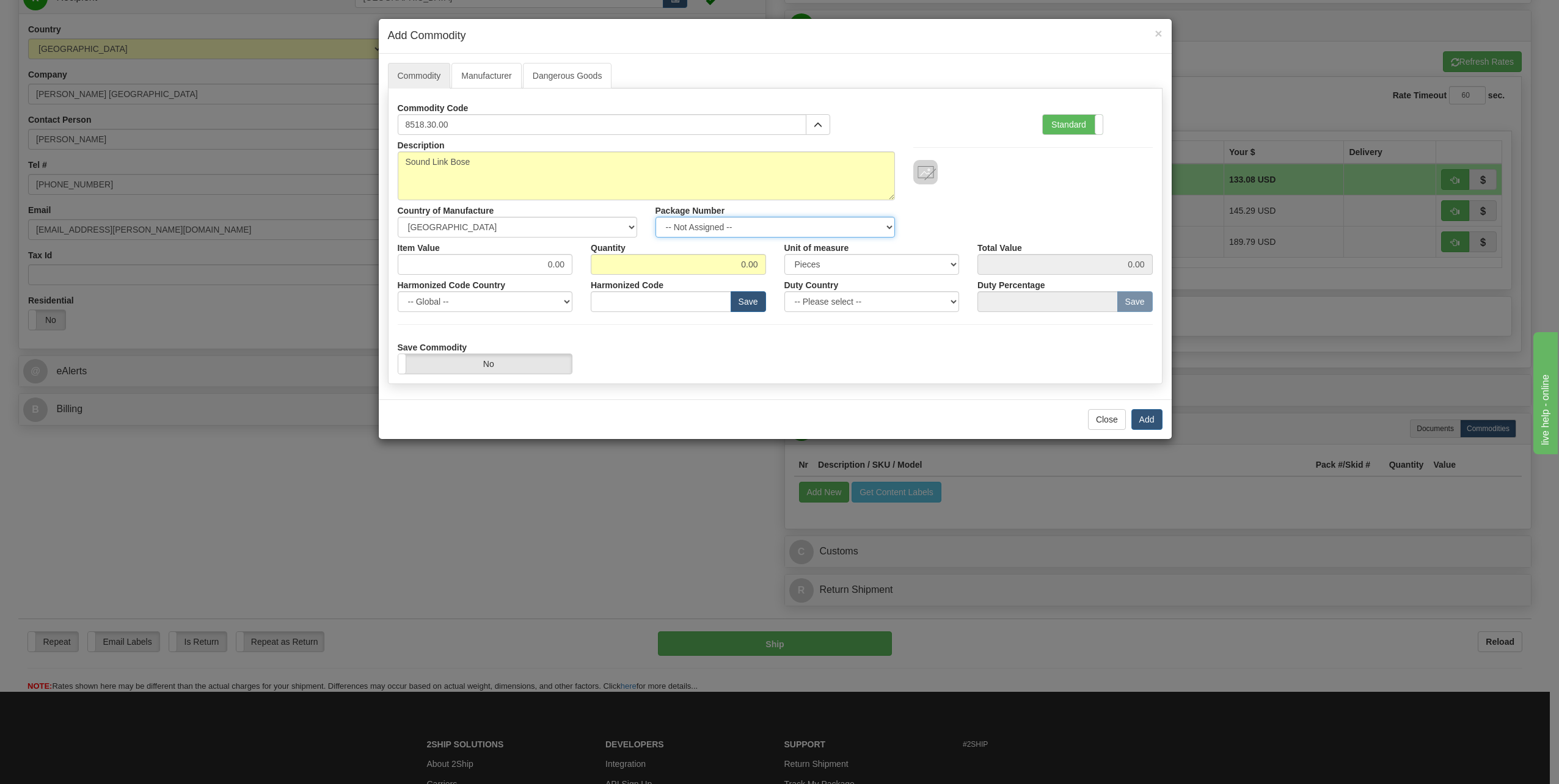
select select "0"
click at [655, 217] on select "-- Not Assigned -- Item 1" at bounding box center [775, 227] width 239 height 21
drag, startPoint x: 537, startPoint y: 260, endPoint x: 653, endPoint y: 286, distance: 118.9
click at [650, 284] on div "Description Sound Link Bose Country of Manufacture -- Unknown -- [GEOGRAPHIC_DA…" at bounding box center [775, 255] width 755 height 239
type input "50.00"
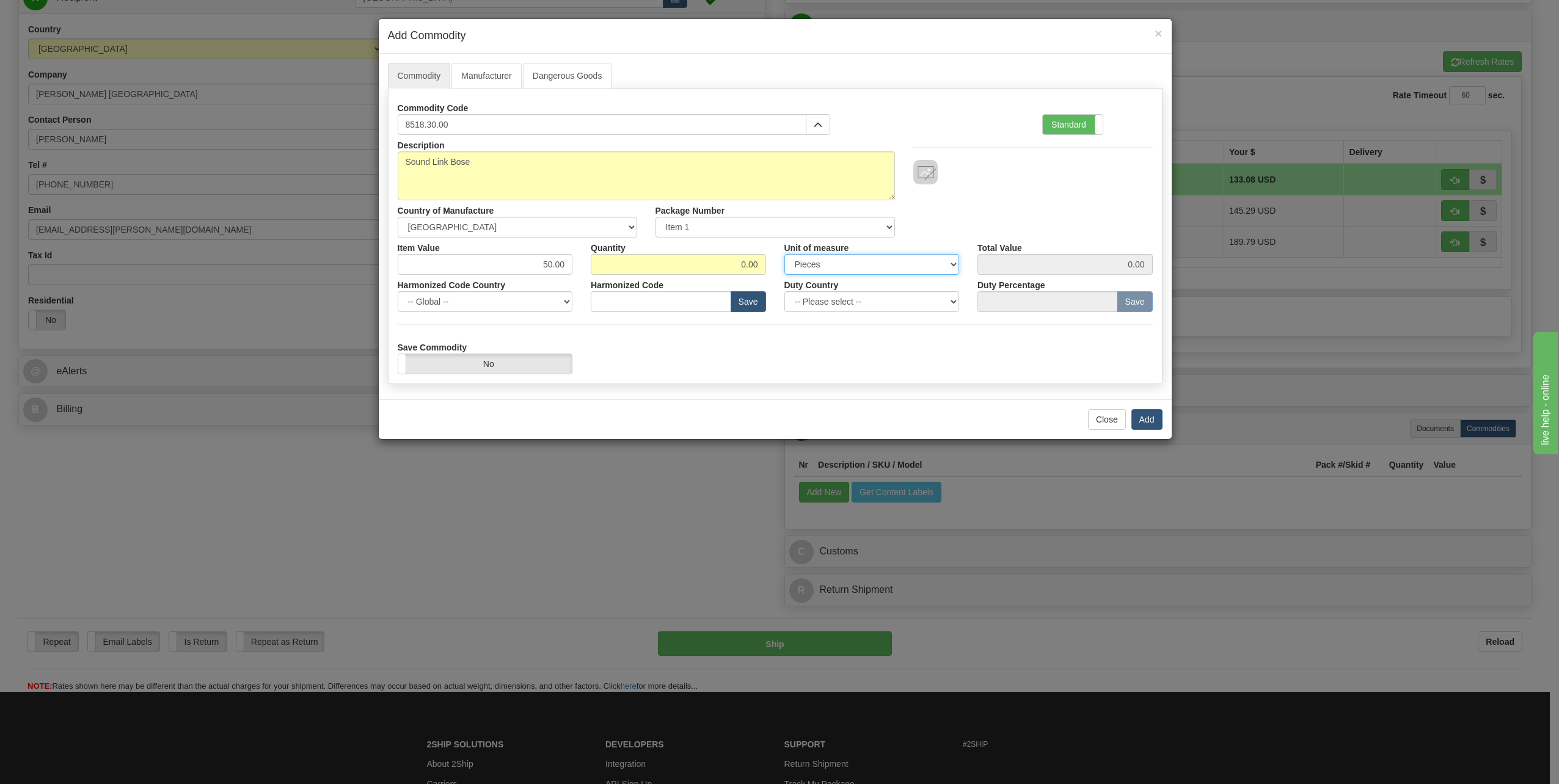
click at [944, 264] on select "3 Thousand Square Inches Adjustments 56 Pound Bushel Bag Barrel Board Feet Box …" at bounding box center [872, 264] width 175 height 21
click at [948, 233] on div "Description Sound Link Bose Country of Manufacture -- Unknown -- [GEOGRAPHIC_DA…" at bounding box center [775, 186] width 773 height 103
click at [952, 296] on select "-- Please select -- [GEOGRAPHIC_DATA] [GEOGRAPHIC_DATA] [GEOGRAPHIC_DATA] [GEOG…" at bounding box center [872, 302] width 175 height 21
select select "US"
click at [784, 292] on select "-- Please select -- [GEOGRAPHIC_DATA] [GEOGRAPHIC_DATA] [GEOGRAPHIC_DATA] [GEOG…" at bounding box center [872, 302] width 175 height 21
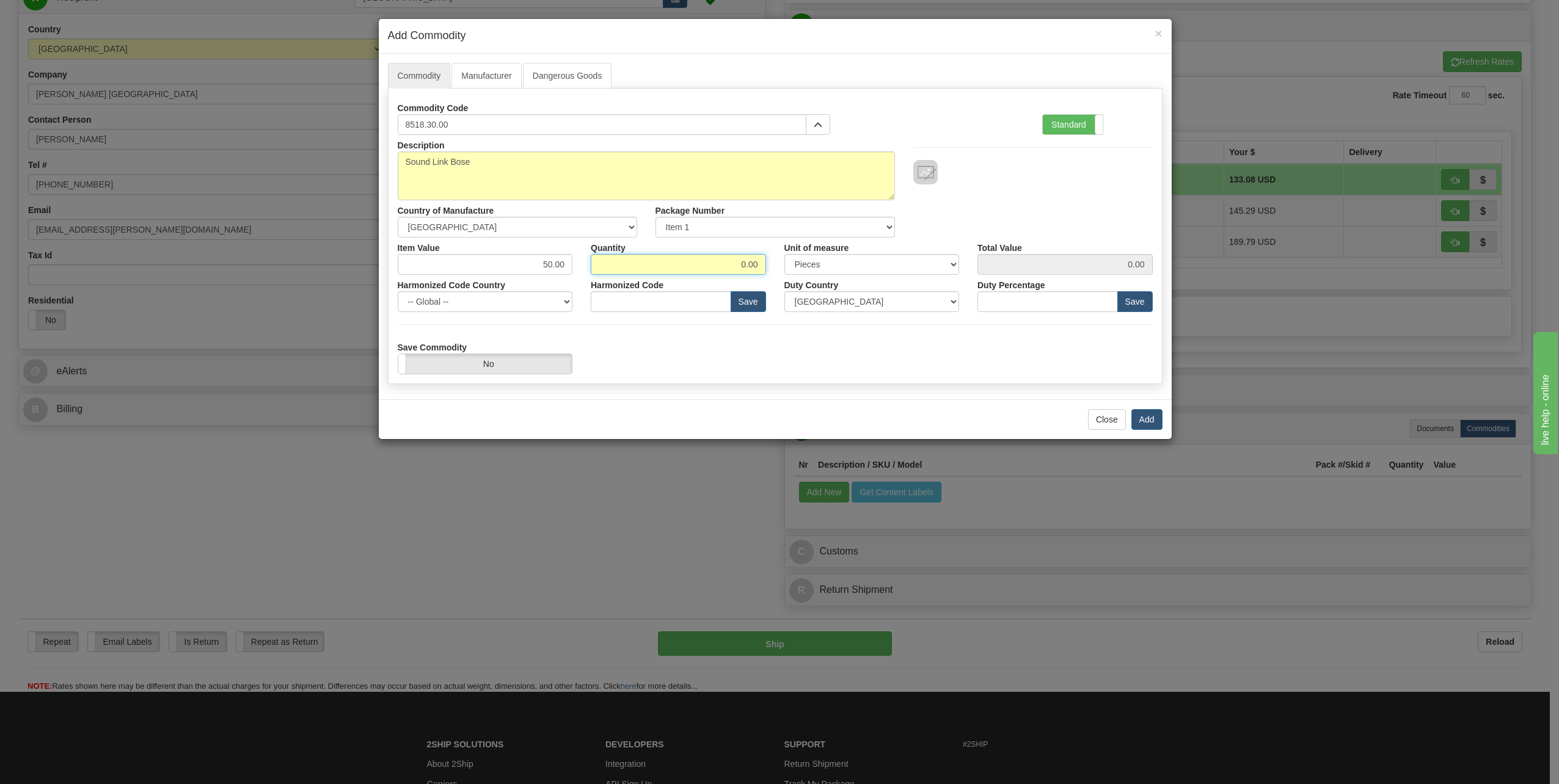
drag, startPoint x: 738, startPoint y: 262, endPoint x: 832, endPoint y: 254, distance: 94.3
click at [832, 254] on div "Item Value 50.00 Quantity 0.00 Unit of measure 3 Thousand Square Inches Adjustm…" at bounding box center [775, 256] width 773 height 37
type input "1"
type input "50.00"
click at [866, 345] on div "Save Commodity Yes No" at bounding box center [775, 356] width 773 height 37
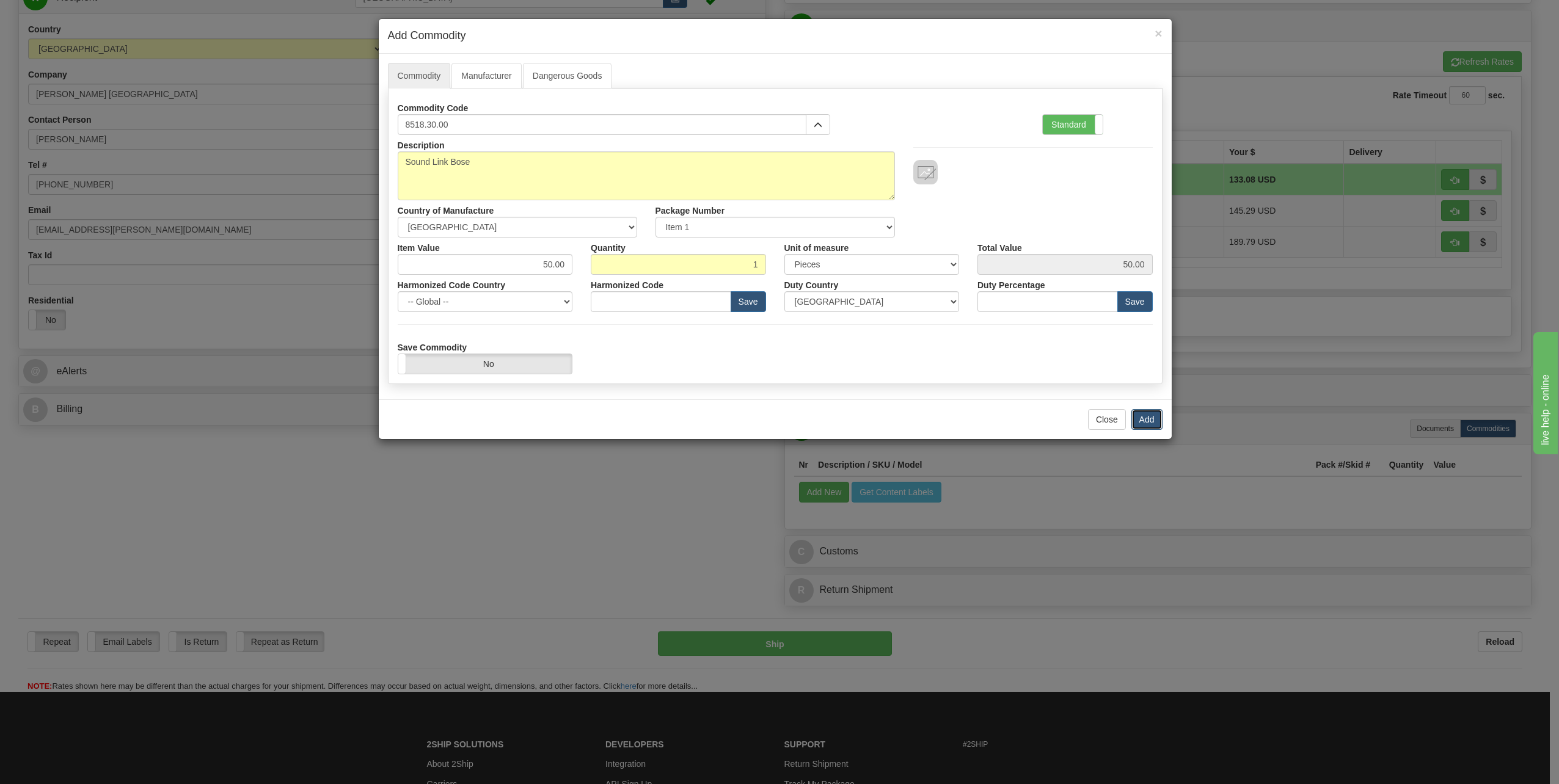
click at [1149, 418] on button "Add" at bounding box center [1147, 420] width 31 height 21
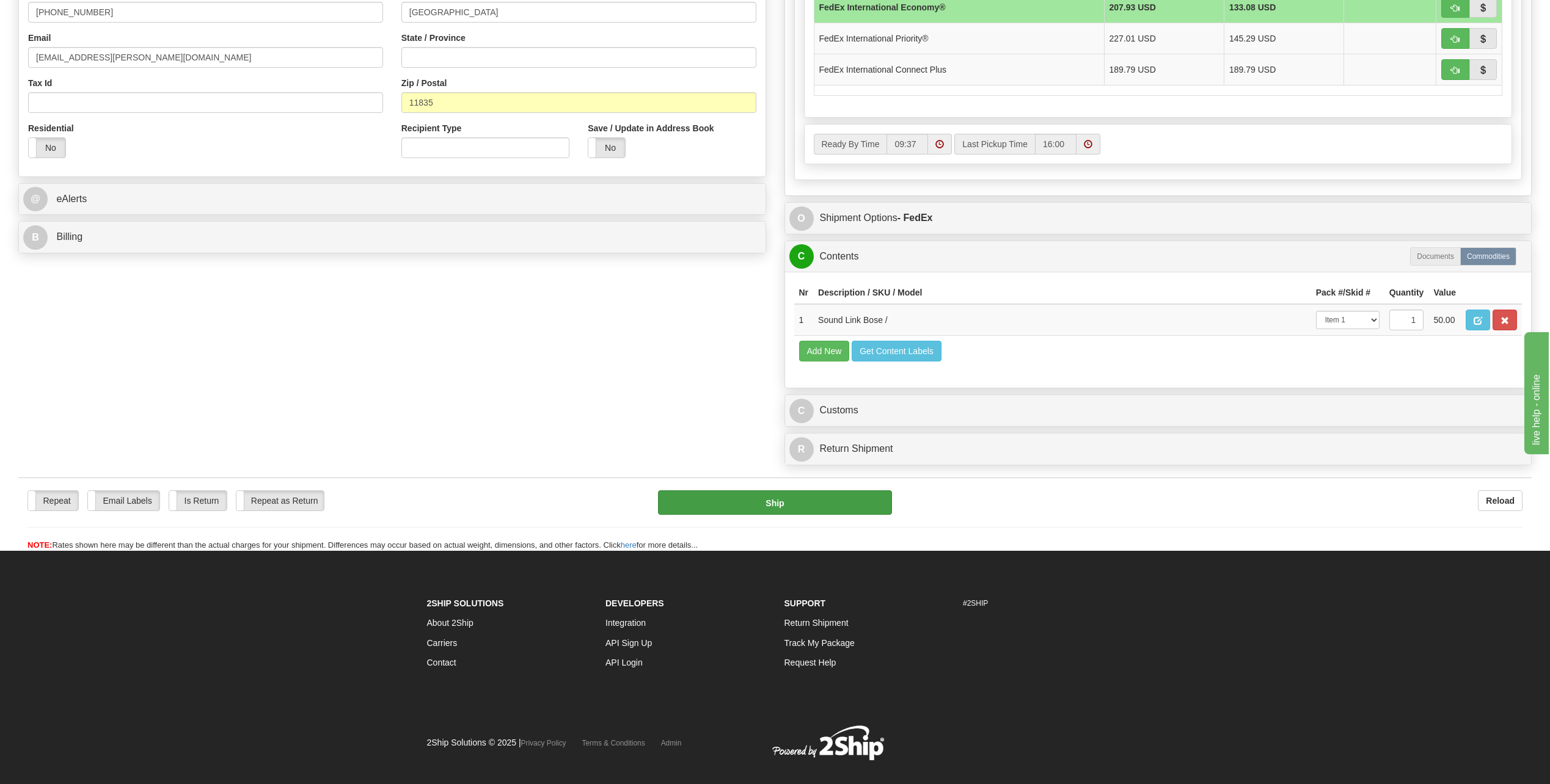
scroll to position [672, 0]
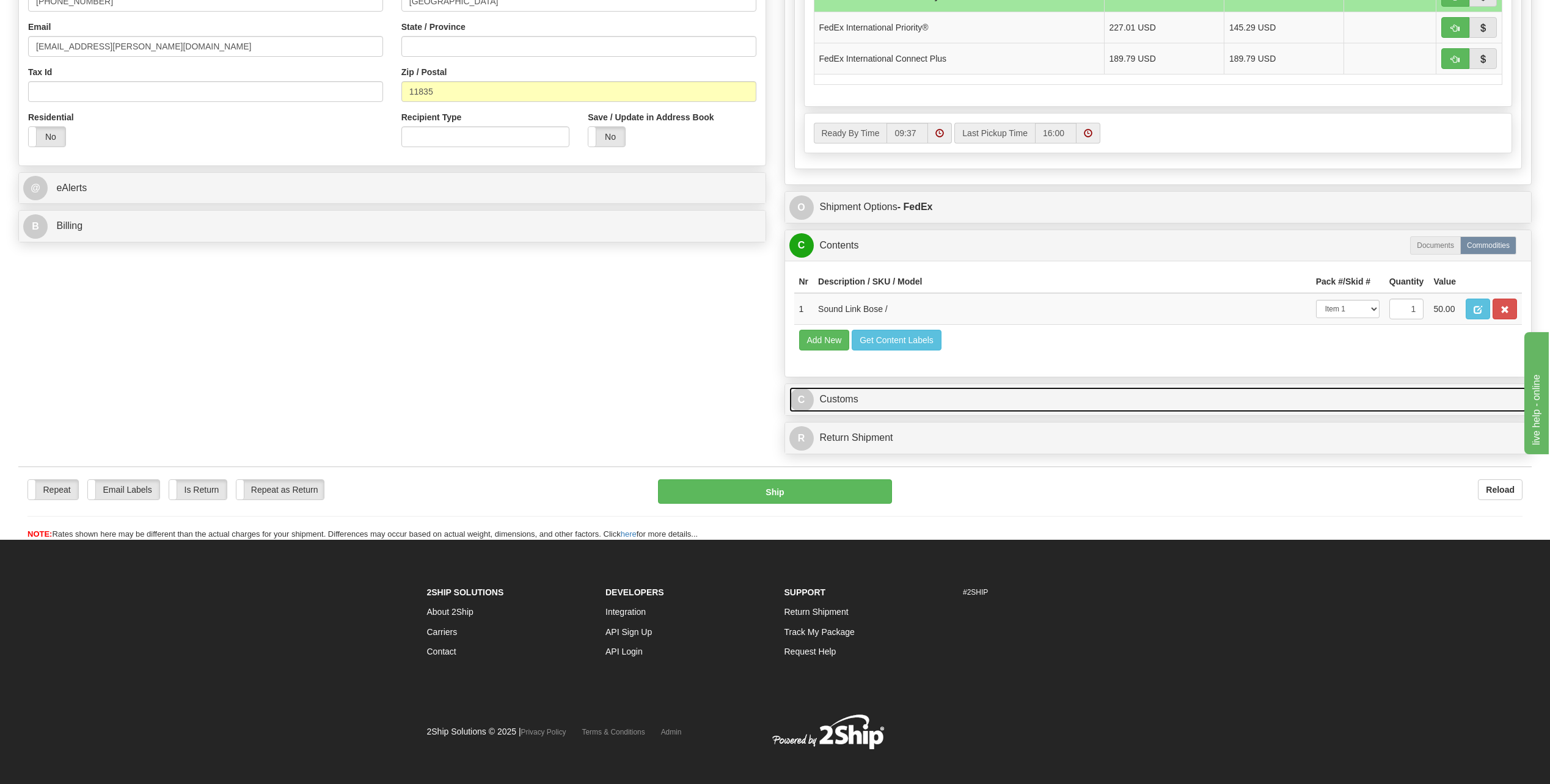
click at [807, 401] on span "C" at bounding box center [802, 400] width 25 height 25
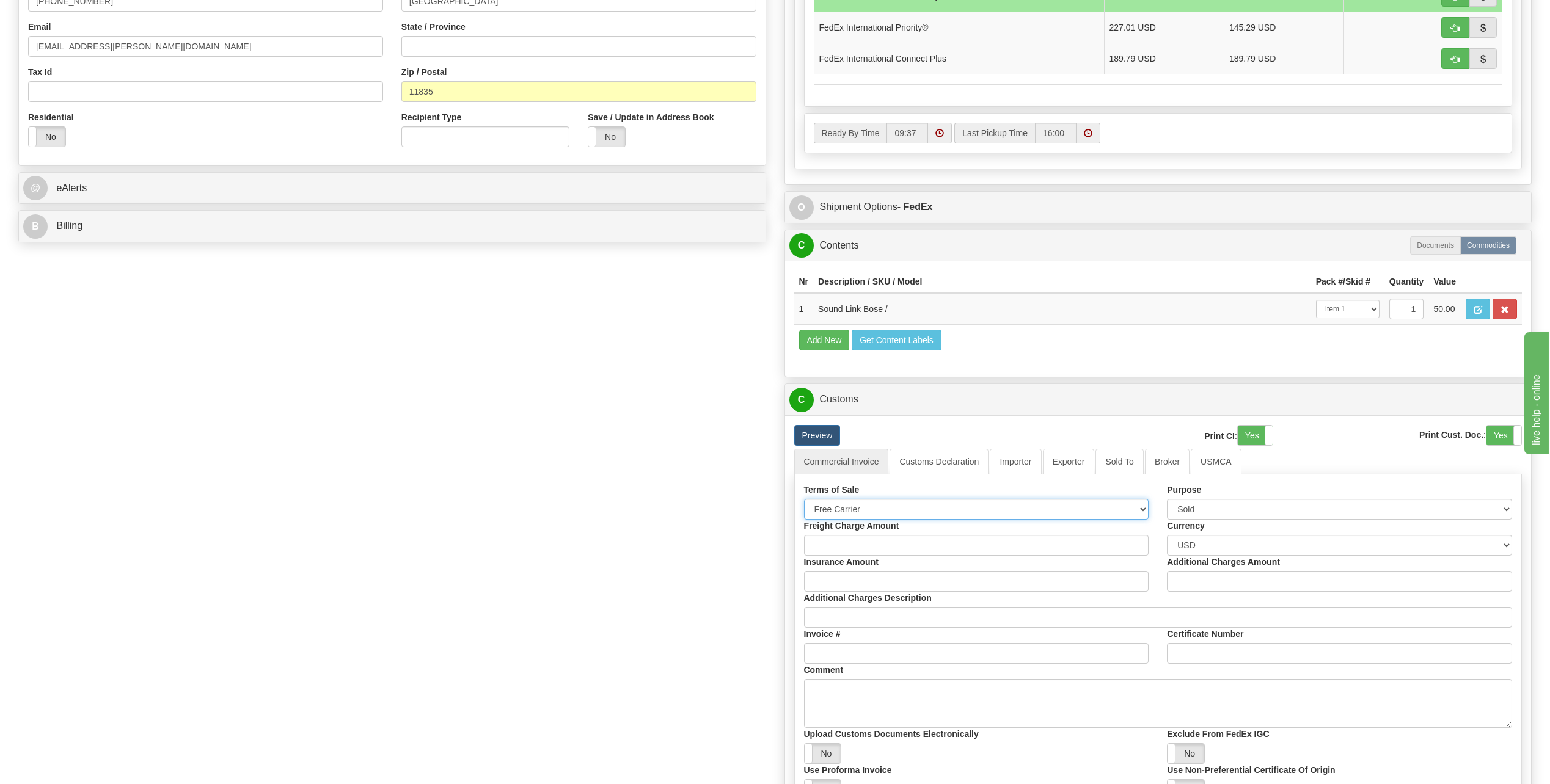
click at [1143, 507] on select "Free Carrier Free On Board Ex Works Delivered Duty Unpaid Delivered Duty Paid C…" at bounding box center [976, 509] width 345 height 21
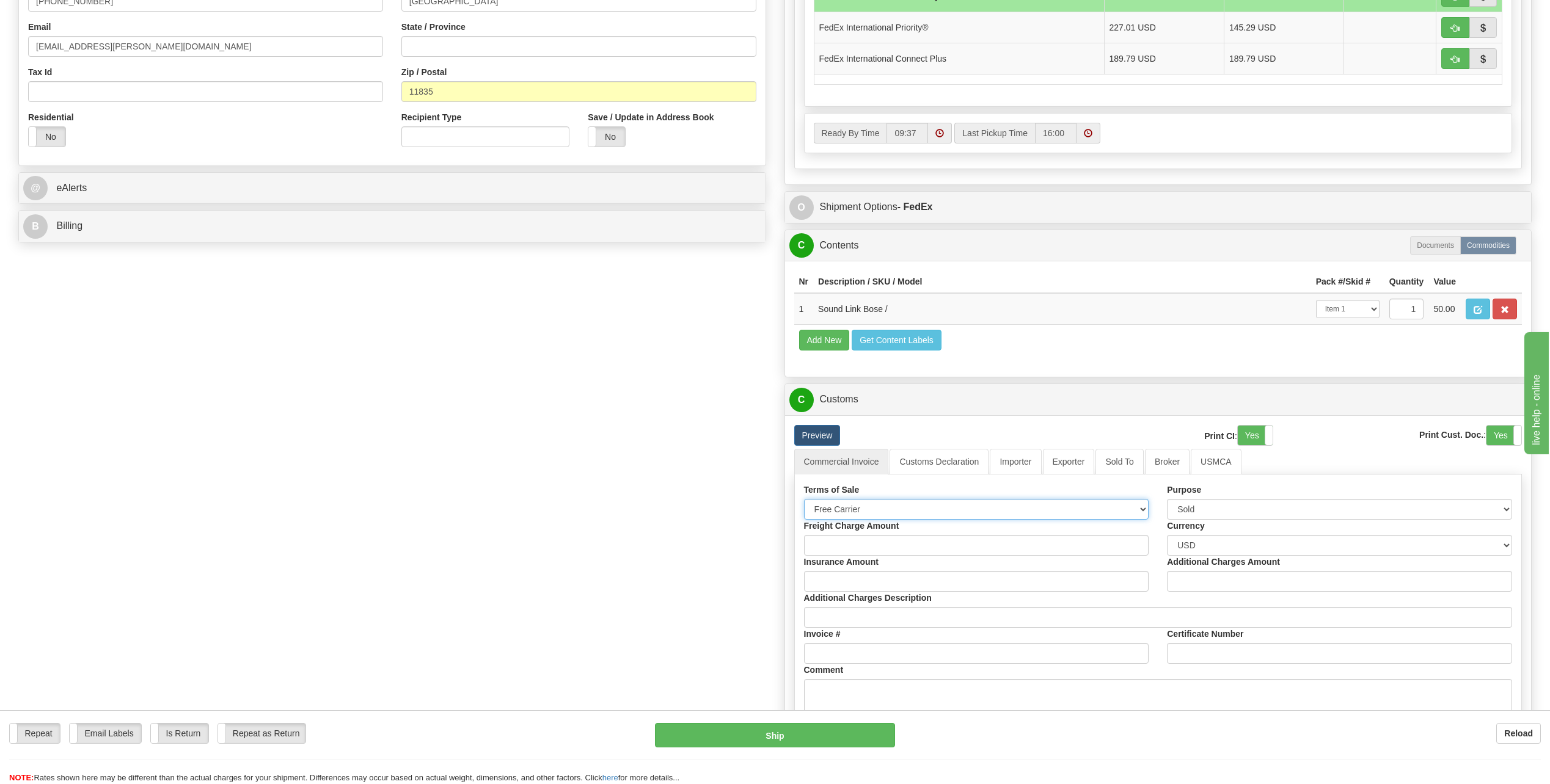
select select "6"
click at [804, 499] on select "Free Carrier Free On Board Ex Works Delivered Duty Unpaid Delivered Duty Paid C…" at bounding box center [976, 509] width 345 height 21
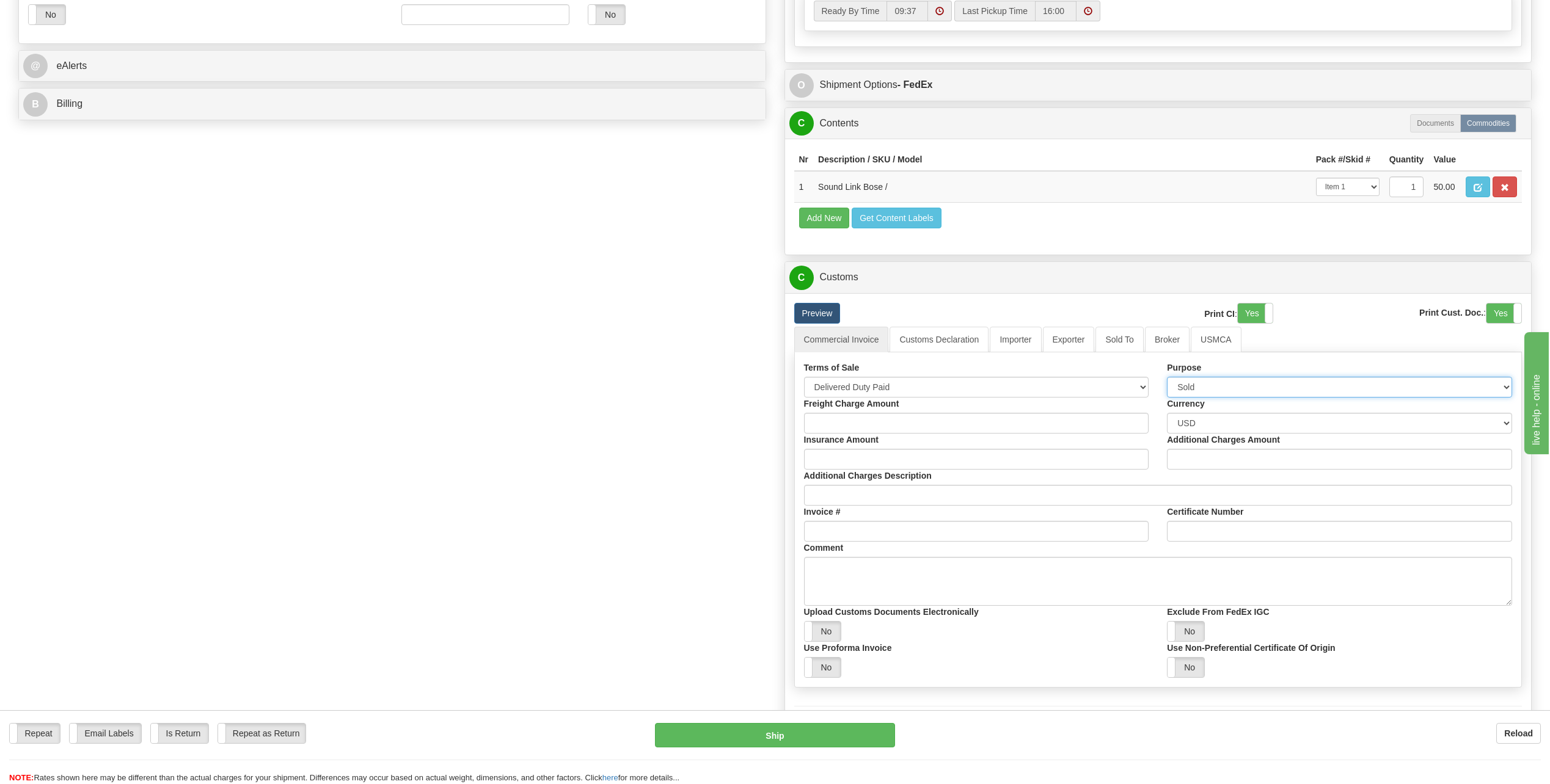
click at [1505, 385] on select "Sold Not Sold Gift Sample Repair and Return Personal Effects Merchandise Danger…" at bounding box center [1339, 387] width 345 height 21
select select "2"
click at [1167, 377] on select "Sold Not Sold Gift Sample Repair and Return Personal Effects Merchandise Danger…" at bounding box center [1339, 387] width 345 height 21
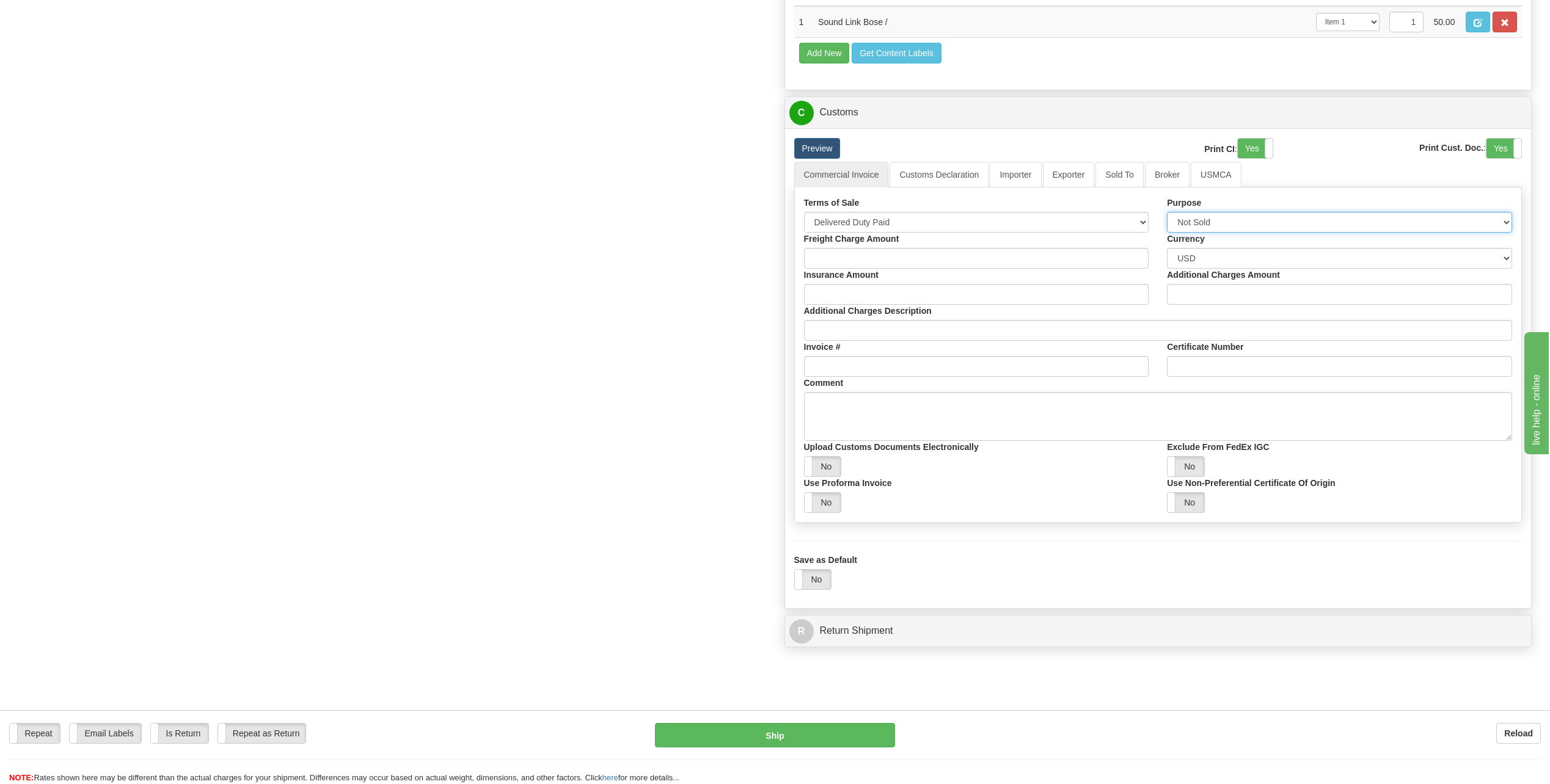
scroll to position [977, 0]
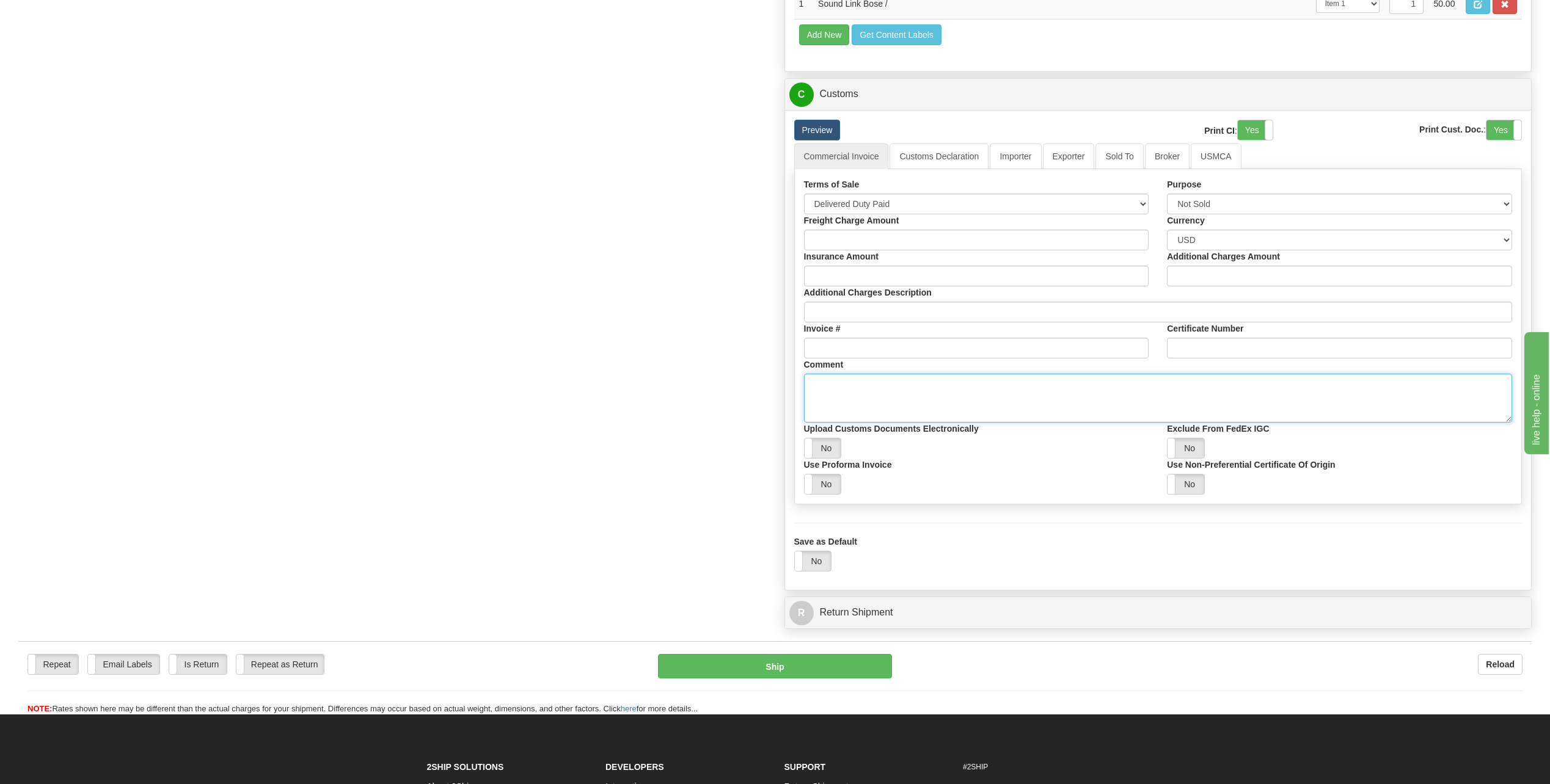
click at [855, 391] on textarea "Comment" at bounding box center [1158, 398] width 708 height 49
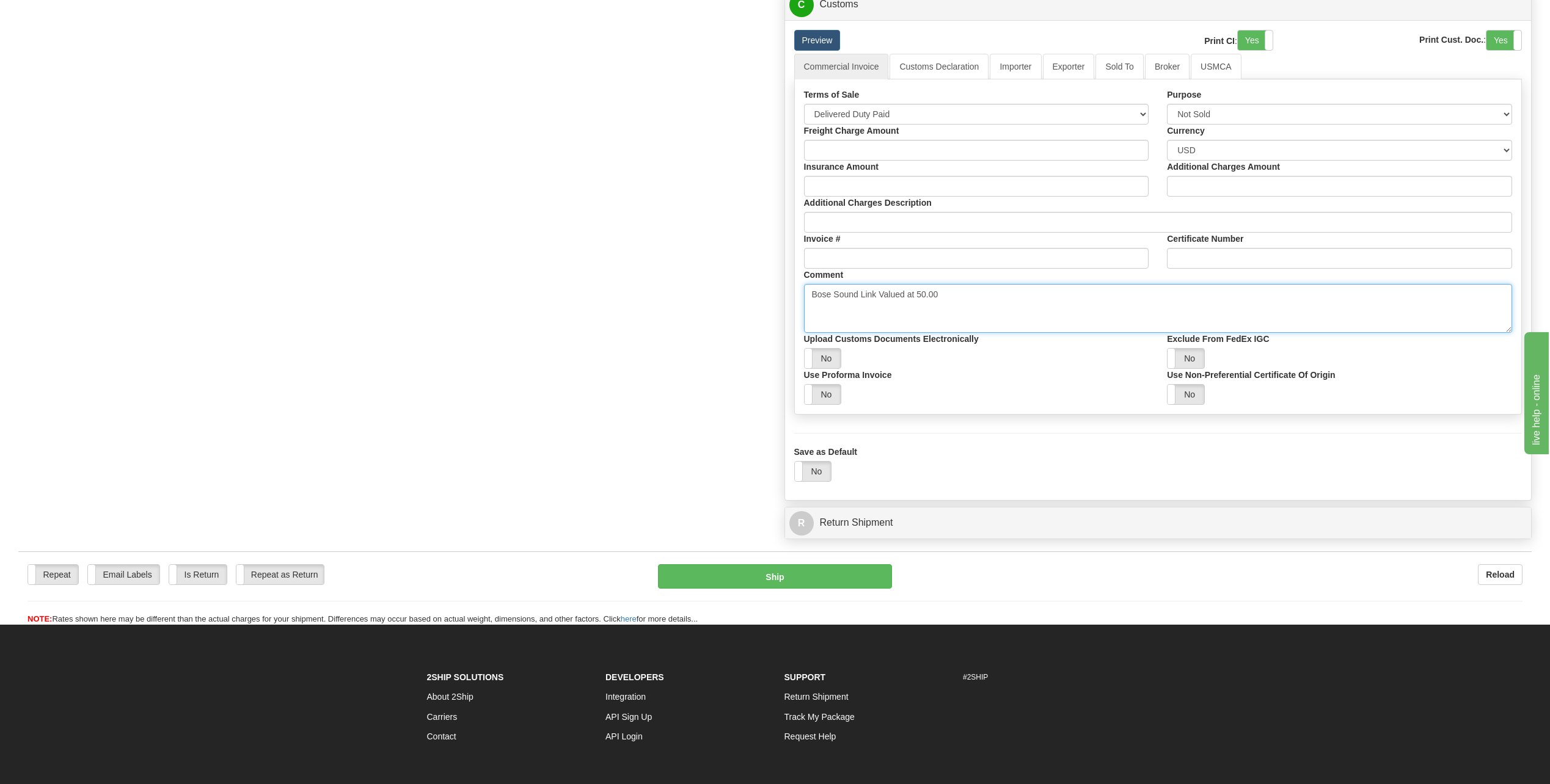
scroll to position [1039, 0]
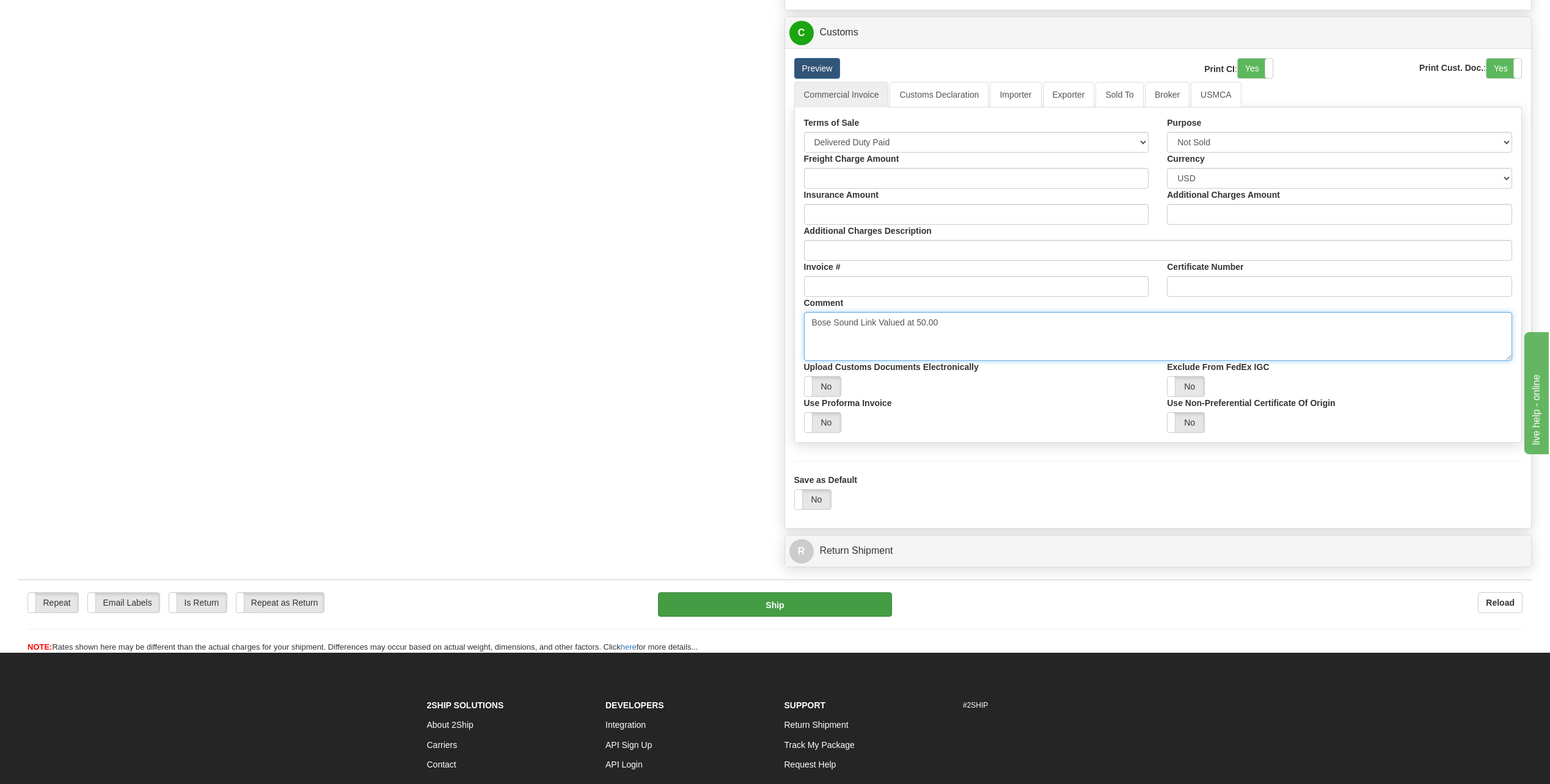
type textarea "Bose Sound Link Valued at 50.00"
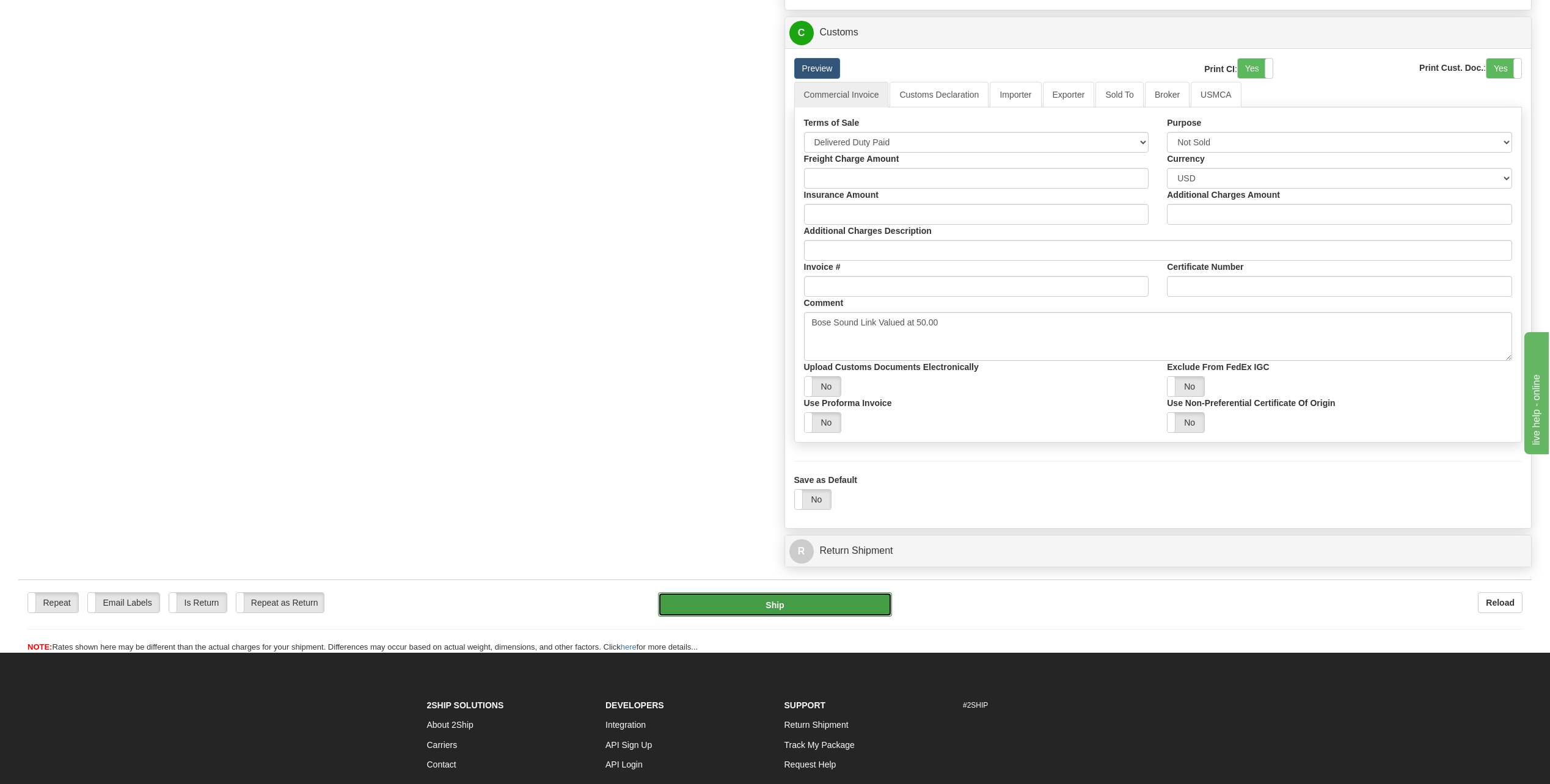
click at [821, 604] on button "Ship" at bounding box center [775, 605] width 234 height 25
type input "03"
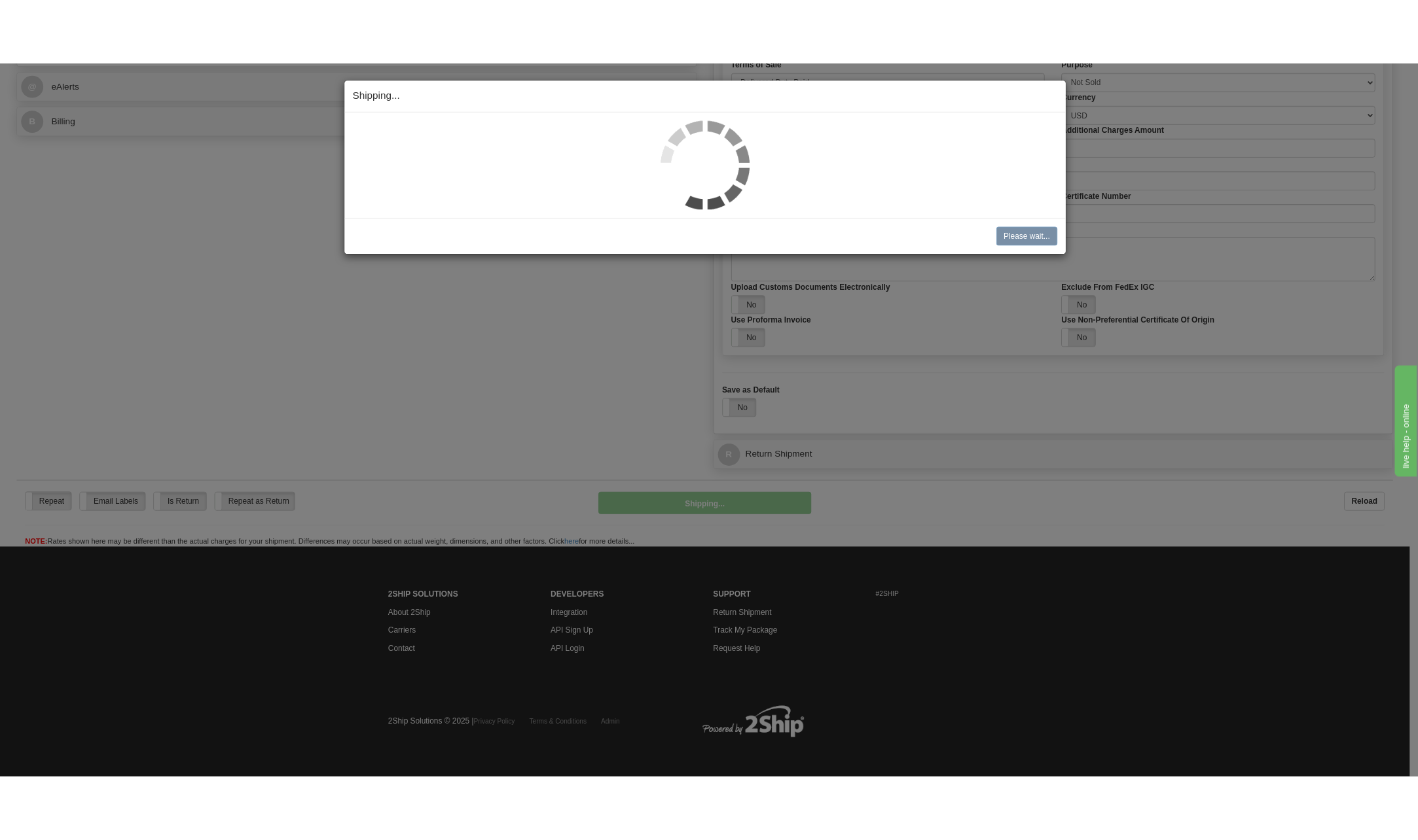
scroll to position [763, 0]
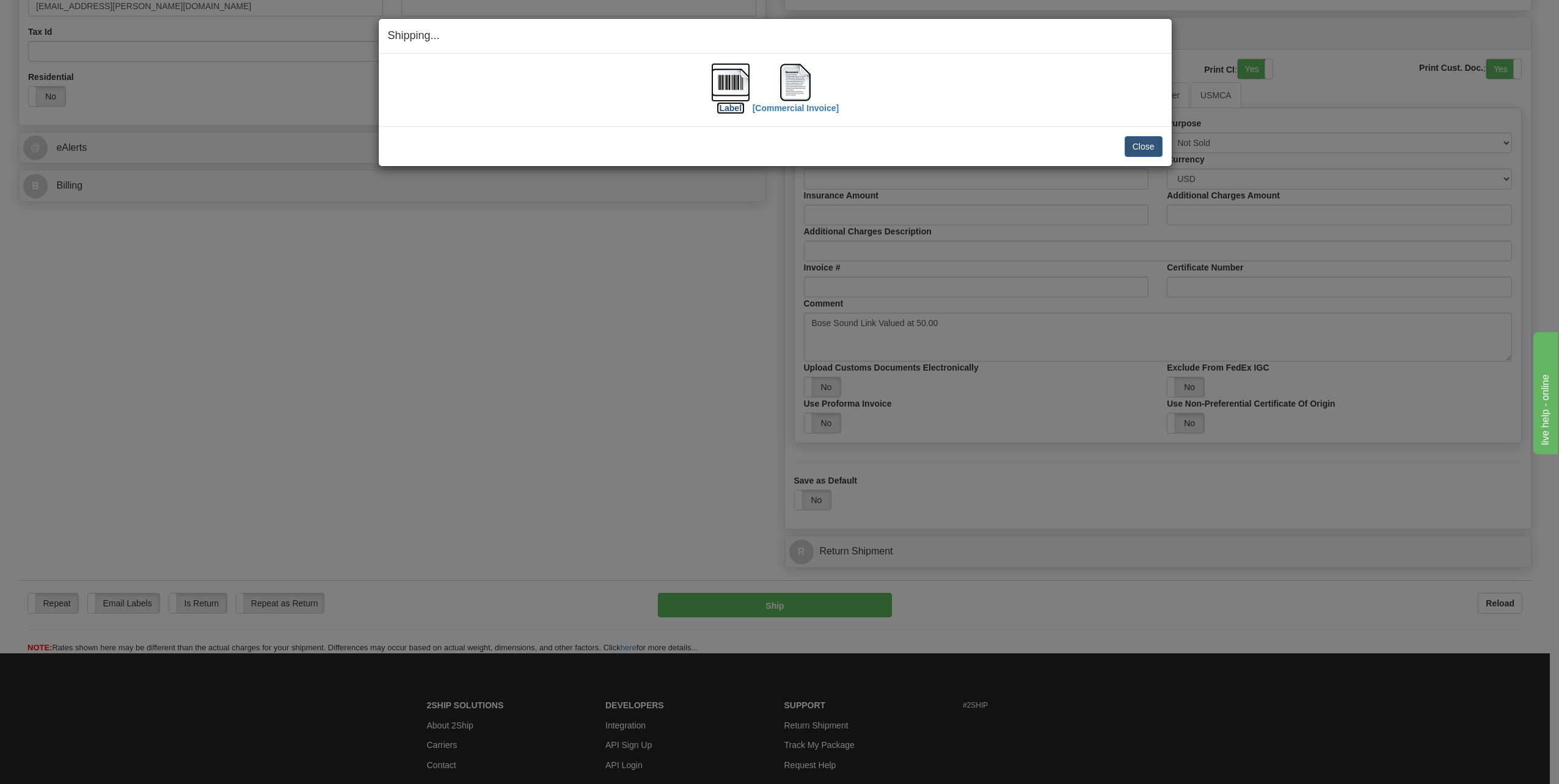
click at [734, 82] on img at bounding box center [731, 82] width 39 height 39
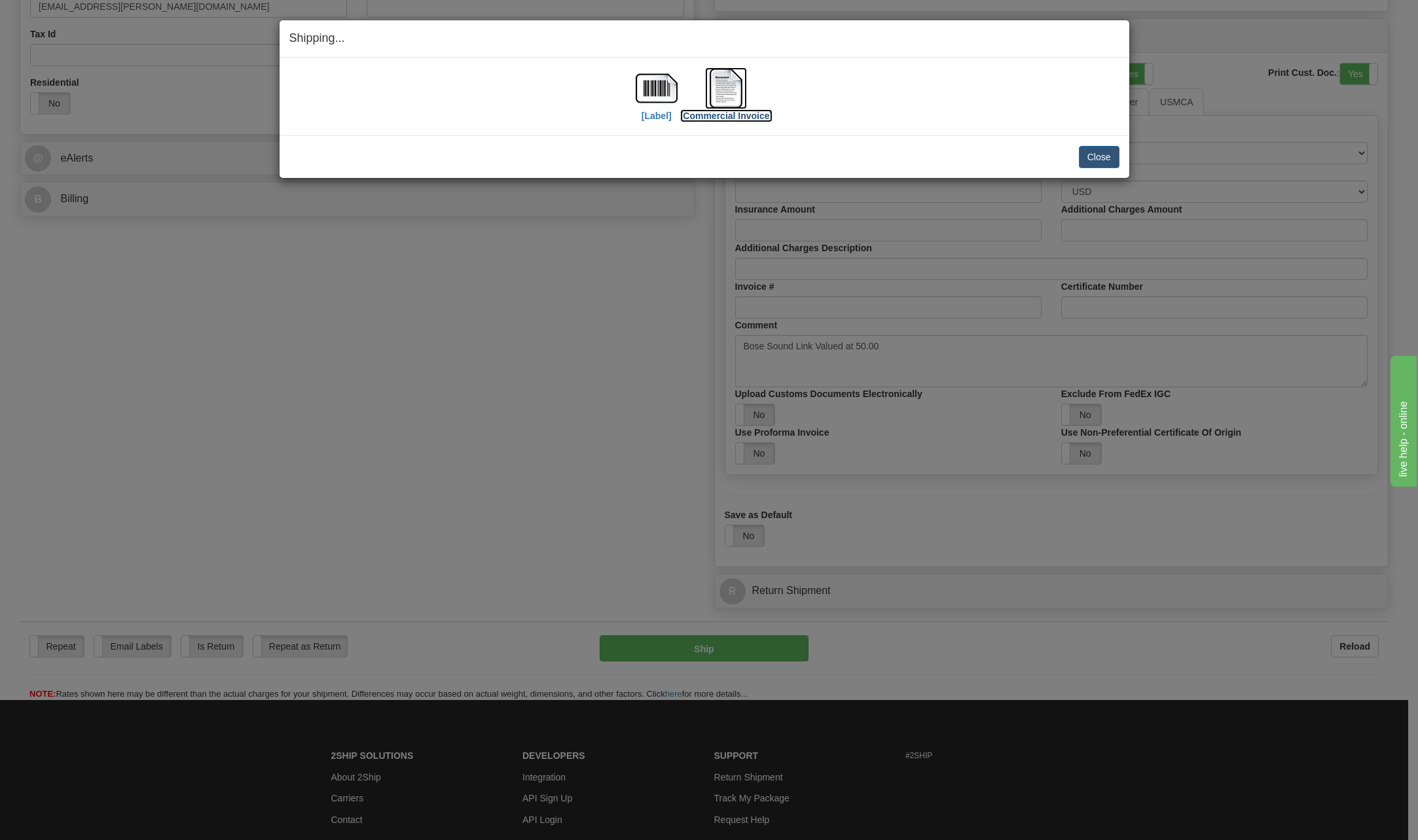
click at [720, 88] on img at bounding box center [726, 88] width 42 height 42
